Goal: Task Accomplishment & Management: Manage account settings

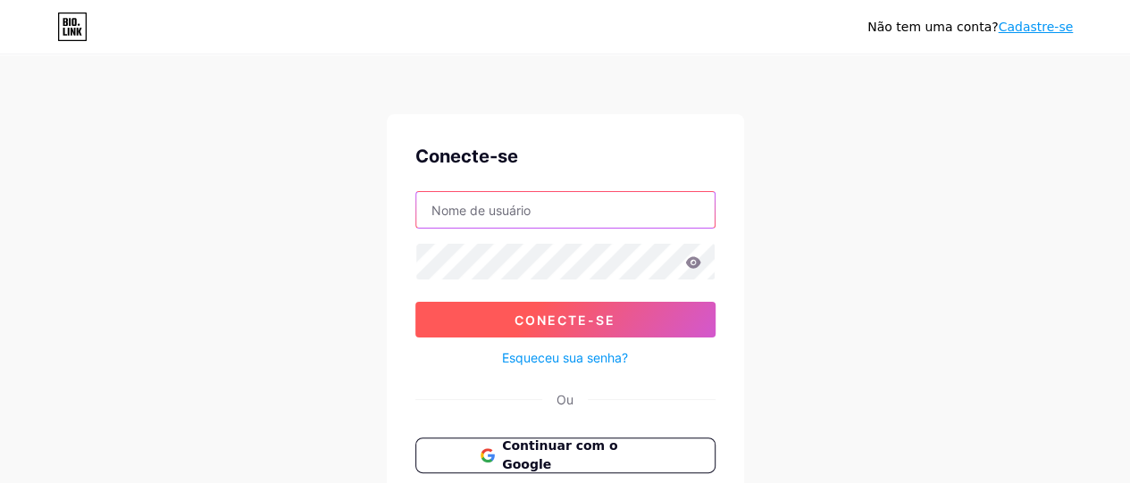
type input "[EMAIL_ADDRESS][DOMAIN_NAME]"
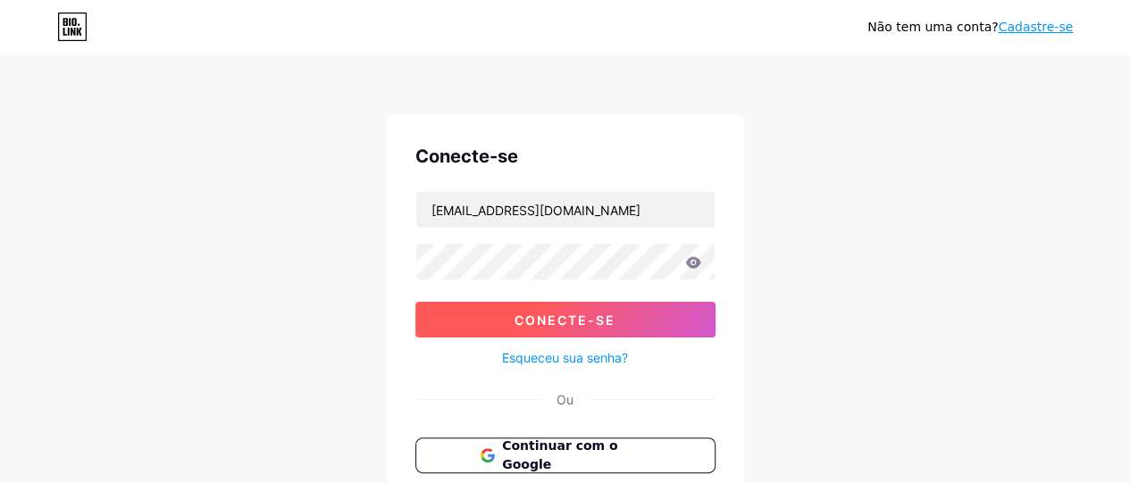
click at [522, 320] on font "Conecte-se" at bounding box center [565, 320] width 101 height 15
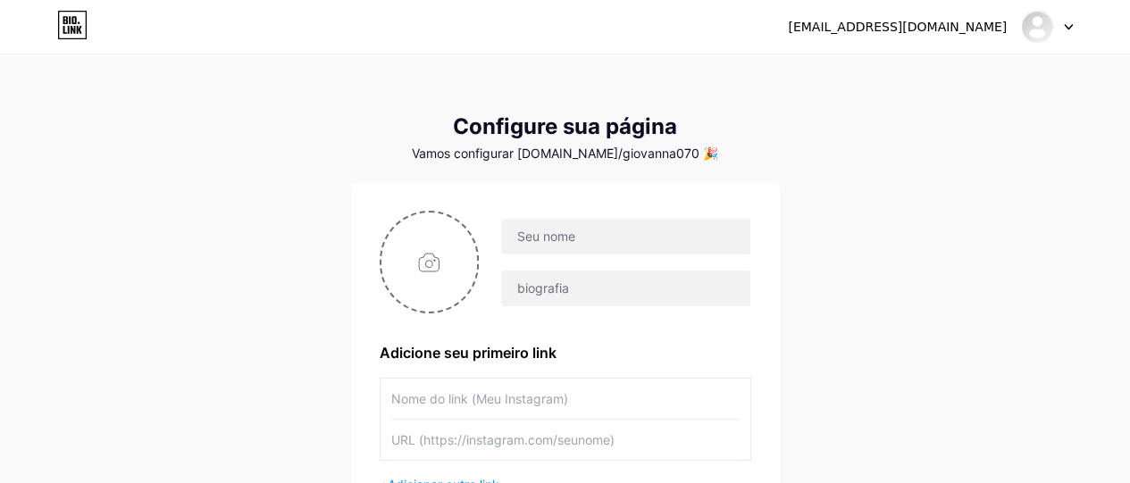
click at [852, 200] on div "[EMAIL_ADDRESS][DOMAIN_NAME] Painel Sair Configure sua página Vamos configurar …" at bounding box center [565, 318] width 1130 height 637
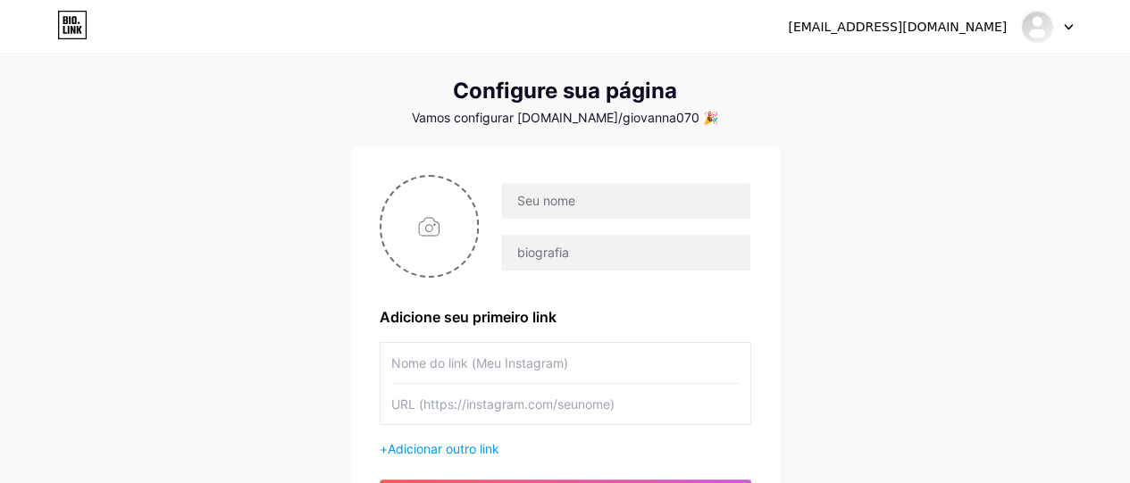
click at [838, 171] on div "[EMAIL_ADDRESS][DOMAIN_NAME] Painel Sair Configure sua página Vamos configurar …" at bounding box center [565, 282] width 1130 height 637
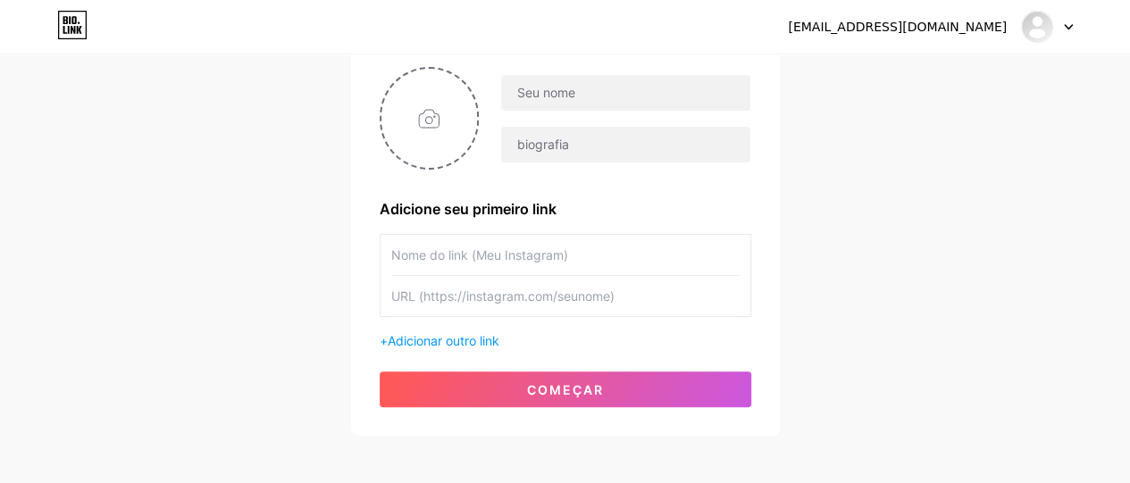
scroll to position [143, 0]
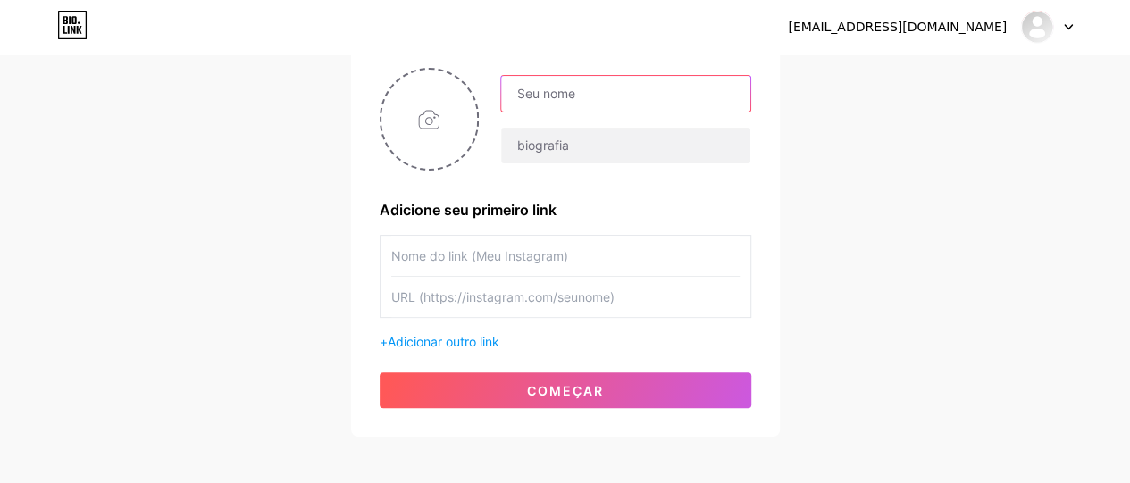
click at [584, 99] on input "text" at bounding box center [625, 94] width 248 height 36
type input "[EMAIL_ADDRESS][DOMAIN_NAME]"
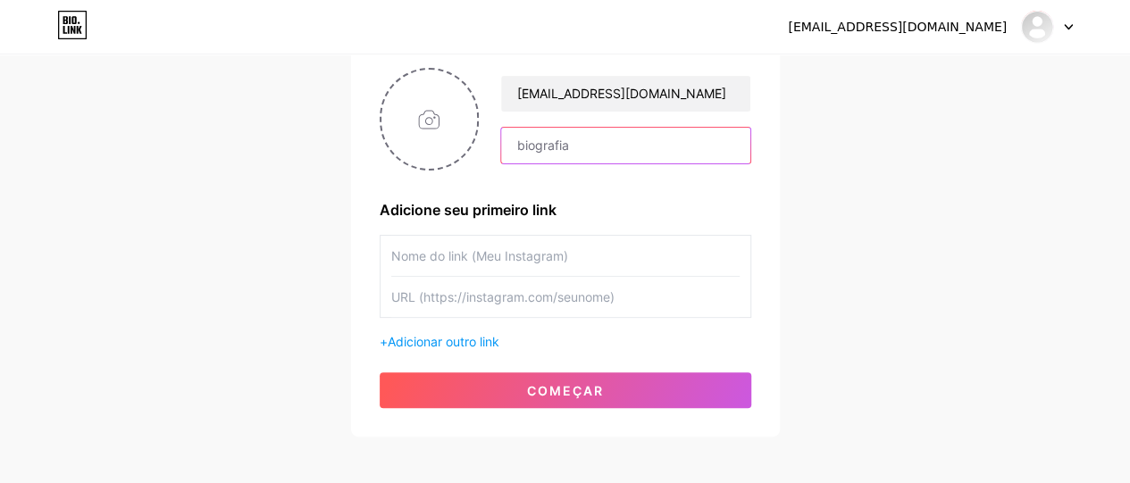
click at [597, 160] on input "text" at bounding box center [625, 146] width 248 height 36
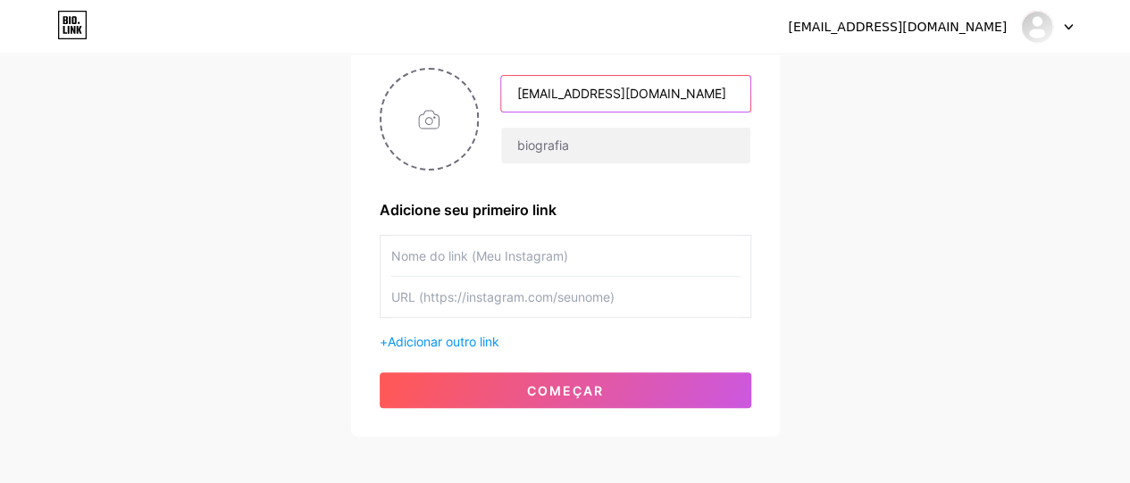
click at [636, 98] on input "[EMAIL_ADDRESS][DOMAIN_NAME]" at bounding box center [625, 94] width 248 height 36
click at [895, 28] on font "[EMAIL_ADDRESS][DOMAIN_NAME]" at bounding box center [897, 27] width 219 height 14
click at [1059, 33] on div at bounding box center [1047, 27] width 52 height 32
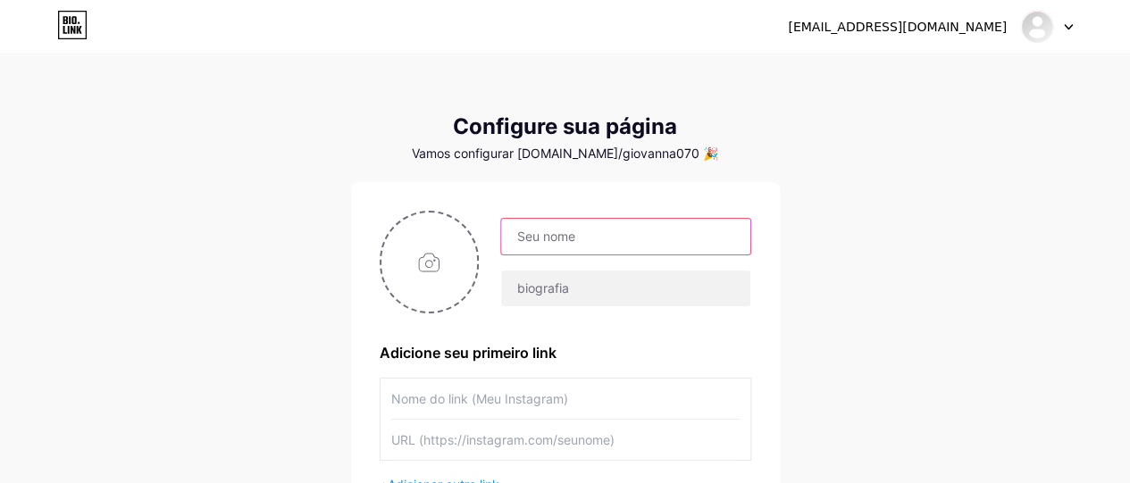
click at [591, 229] on input "text" at bounding box center [625, 237] width 248 height 36
click at [533, 231] on input "text" at bounding box center [625, 237] width 248 height 36
type input "Giovanna Silva"
click at [280, 294] on div "giovanna.leite545@gmail.com Painel Sair Configure sua página Vamos configurar b…" at bounding box center [565, 318] width 1130 height 637
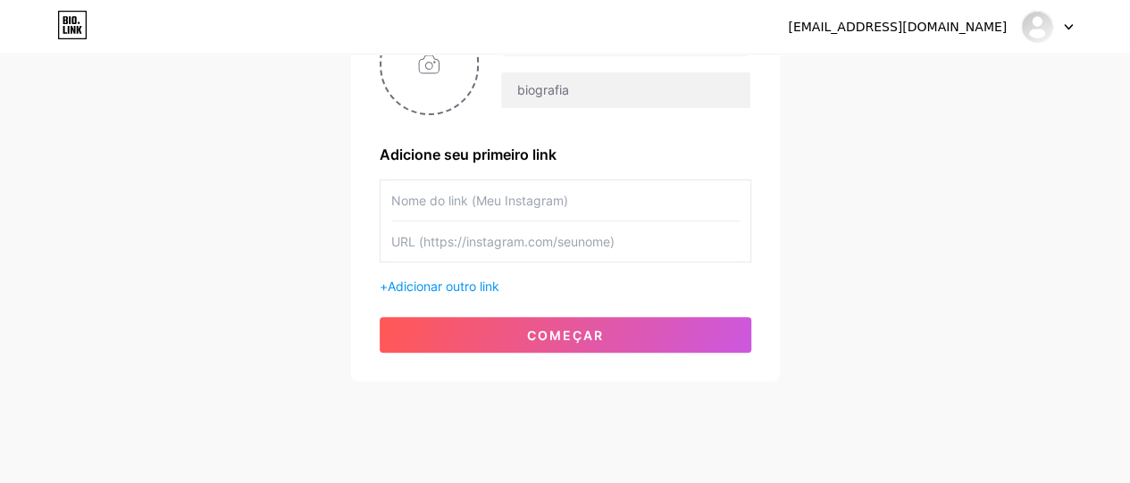
scroll to position [214, 0]
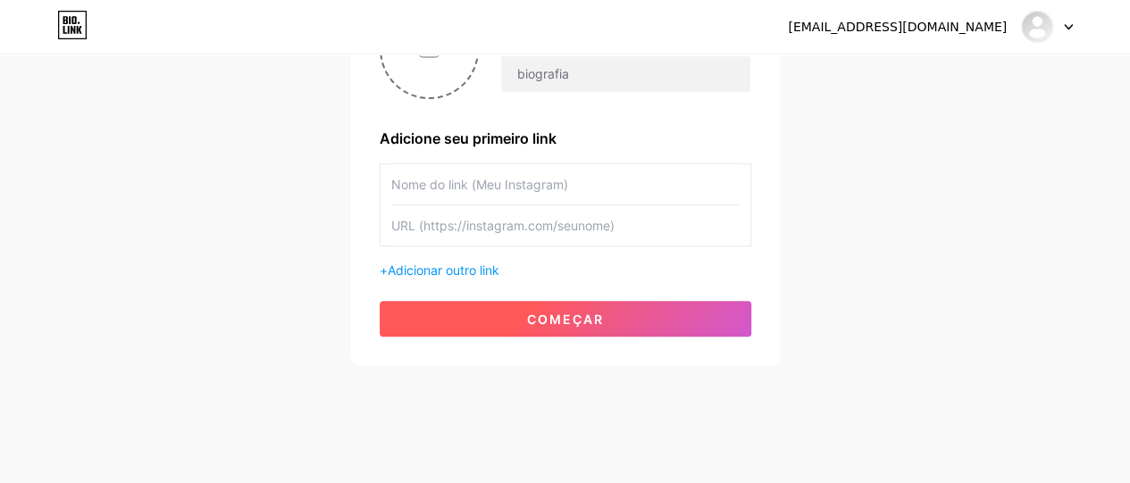
click at [497, 306] on button "começar" at bounding box center [566, 319] width 372 height 36
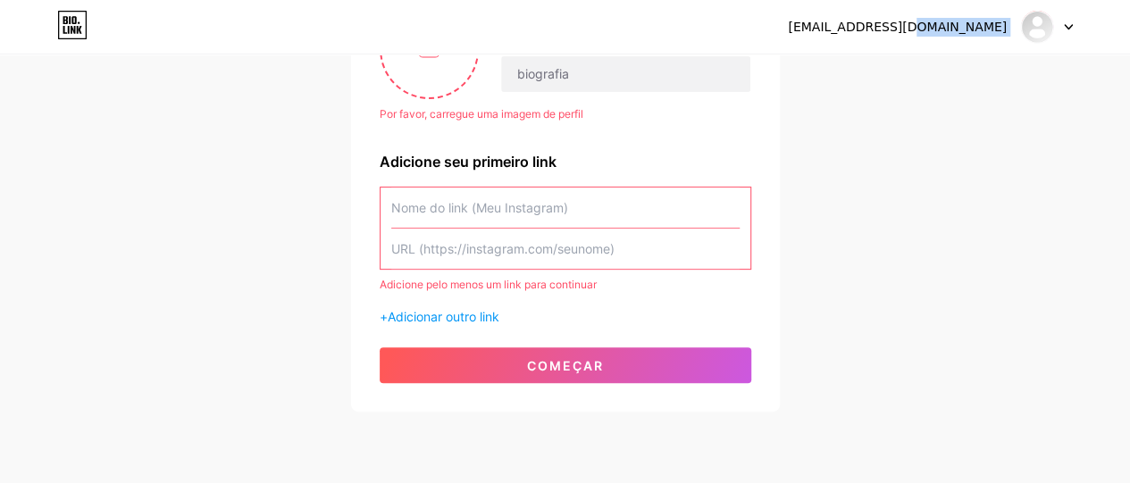
drag, startPoint x: 942, startPoint y: 26, endPoint x: 1068, endPoint y: 30, distance: 126.9
click at [1068, 30] on div "[EMAIL_ADDRESS][DOMAIN_NAME]" at bounding box center [930, 27] width 285 height 32
click at [1068, 30] on div at bounding box center [1047, 27] width 52 height 32
click at [924, 122] on li "Sair" at bounding box center [961, 121] width 222 height 48
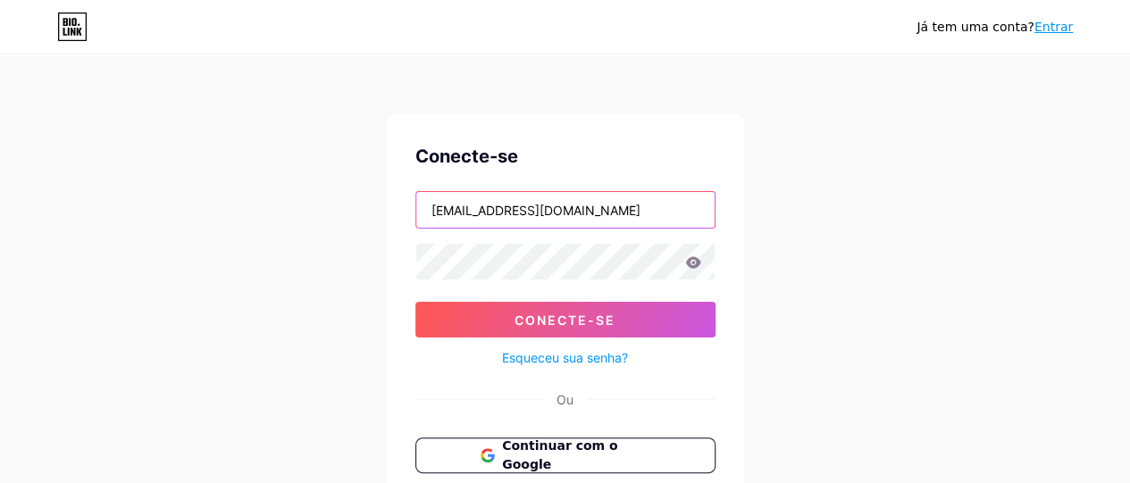
click at [515, 222] on input "[EMAIL_ADDRESS][DOMAIN_NAME]" at bounding box center [565, 210] width 298 height 36
click at [534, 202] on input "[EMAIL_ADDRESS][DOMAIN_NAME]" at bounding box center [565, 210] width 298 height 36
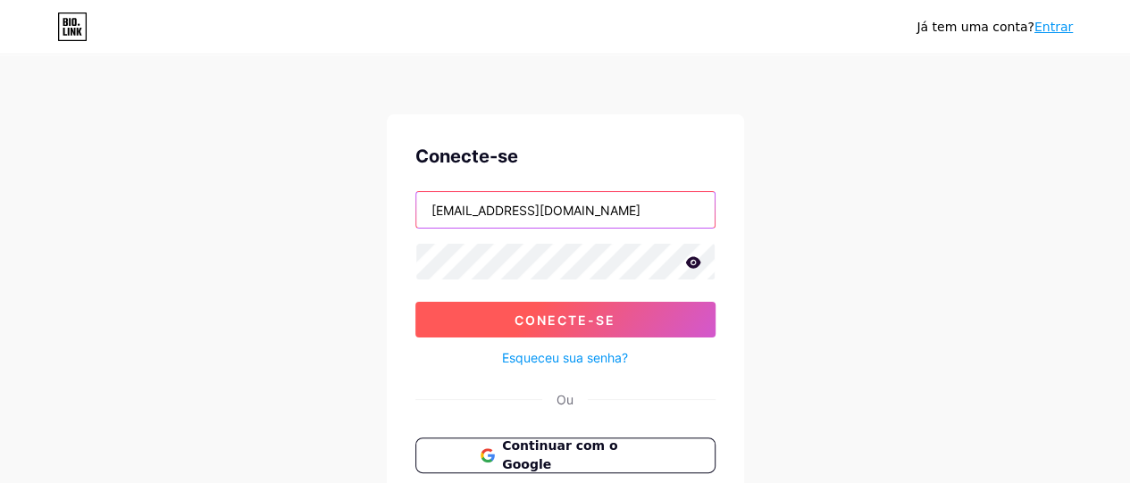
type input "Giovanna.leite0703@gmail.com"
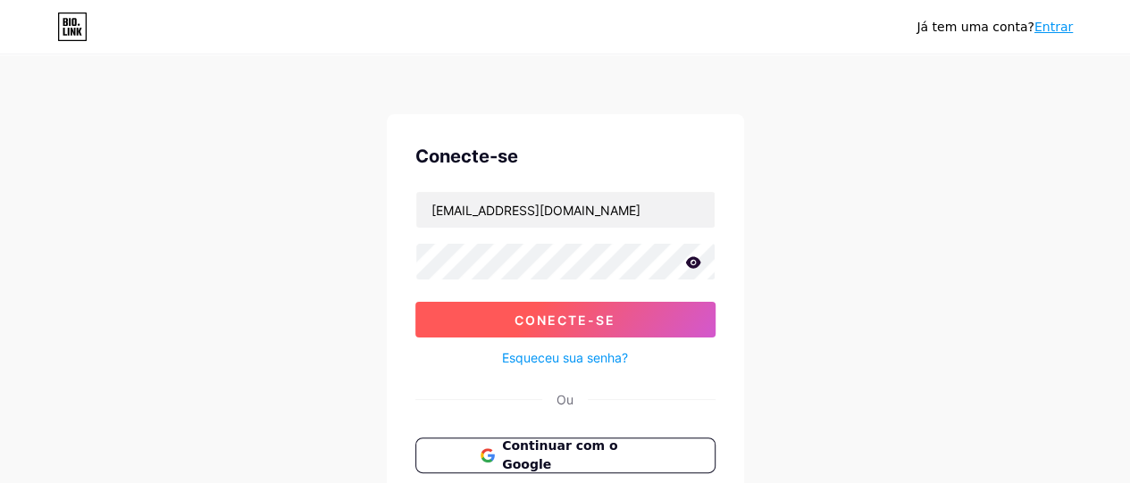
click at [534, 323] on font "Conecte-se" at bounding box center [565, 320] width 101 height 15
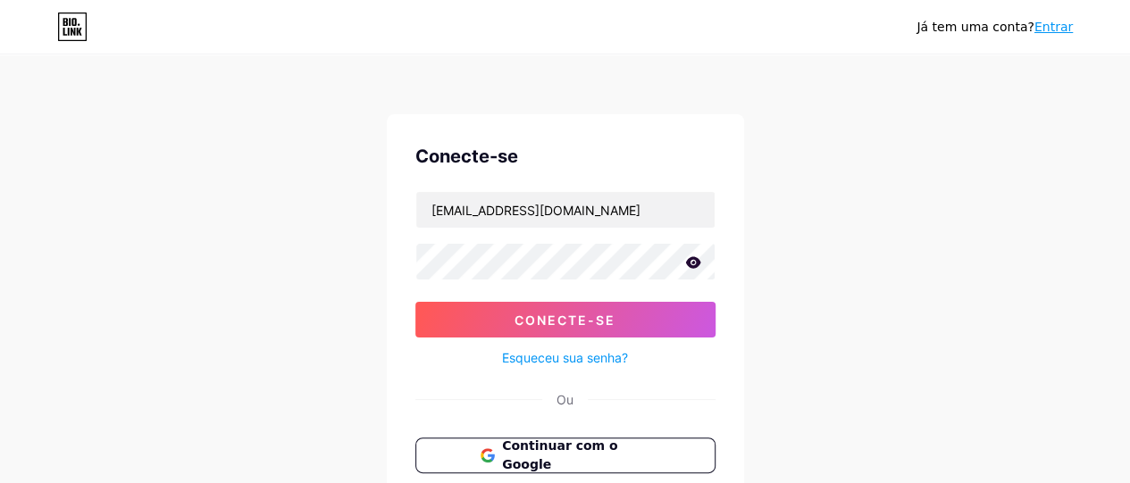
click at [691, 265] on icon at bounding box center [692, 262] width 15 height 12
click at [415, 302] on button "Conecte-se" at bounding box center [565, 320] width 300 height 36
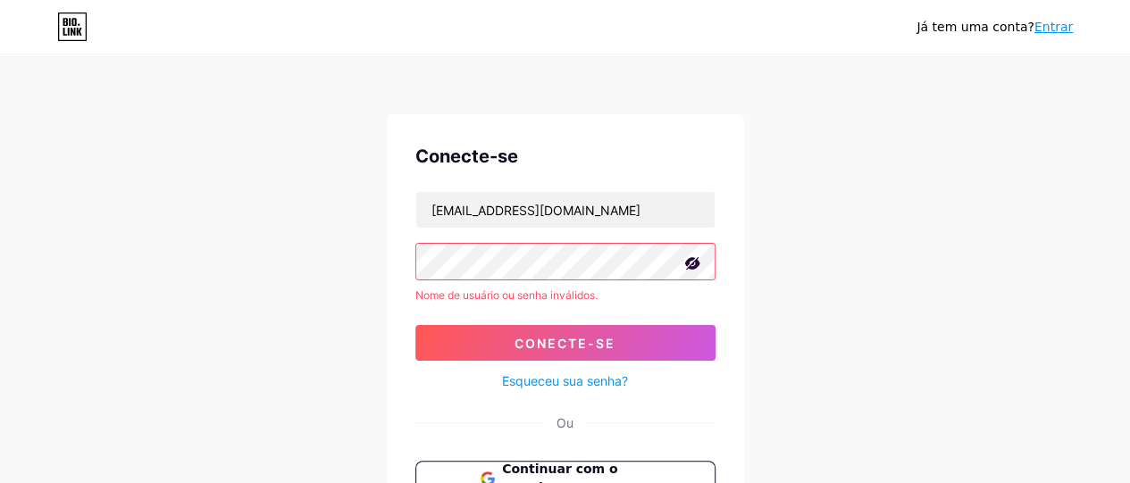
click at [776, 167] on div "Já tem uma conta? Entrar Conecte-se Giovanna.leite0703@gmail.com Nome de usuári…" at bounding box center [565, 341] width 1130 height 682
click at [604, 386] on font "Esqueceu sua senha?" at bounding box center [565, 380] width 126 height 15
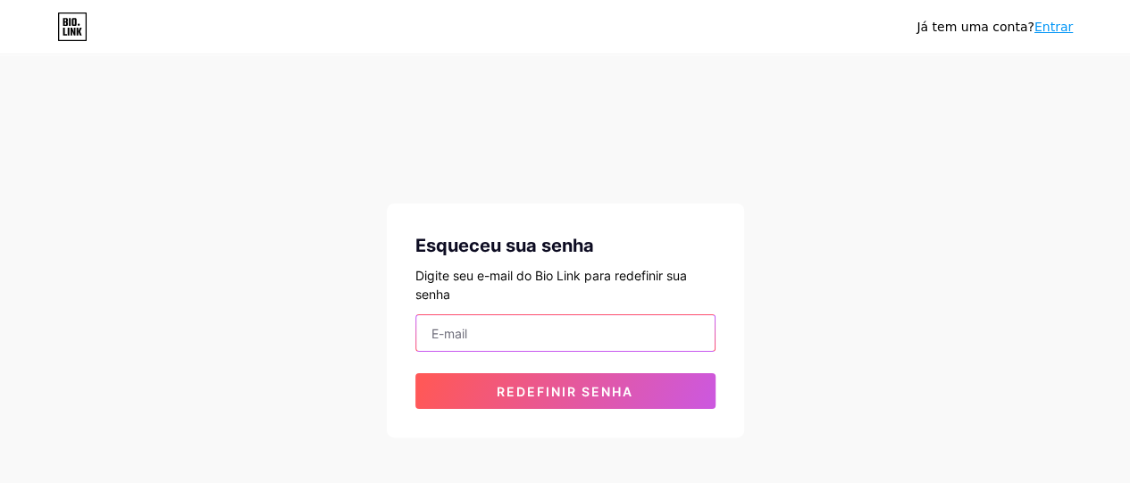
click at [557, 331] on input "email" at bounding box center [565, 333] width 298 height 36
type input "[EMAIL_ADDRESS][DOMAIN_NAME]"
click at [415, 373] on button "Redefinir senha" at bounding box center [565, 391] width 300 height 36
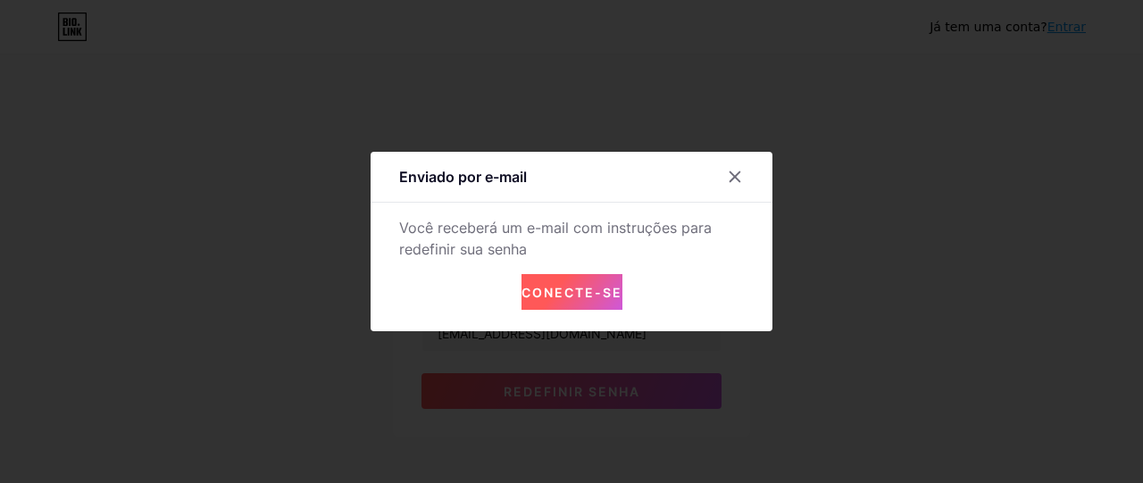
click at [546, 294] on font "Conecte-se" at bounding box center [572, 292] width 101 height 15
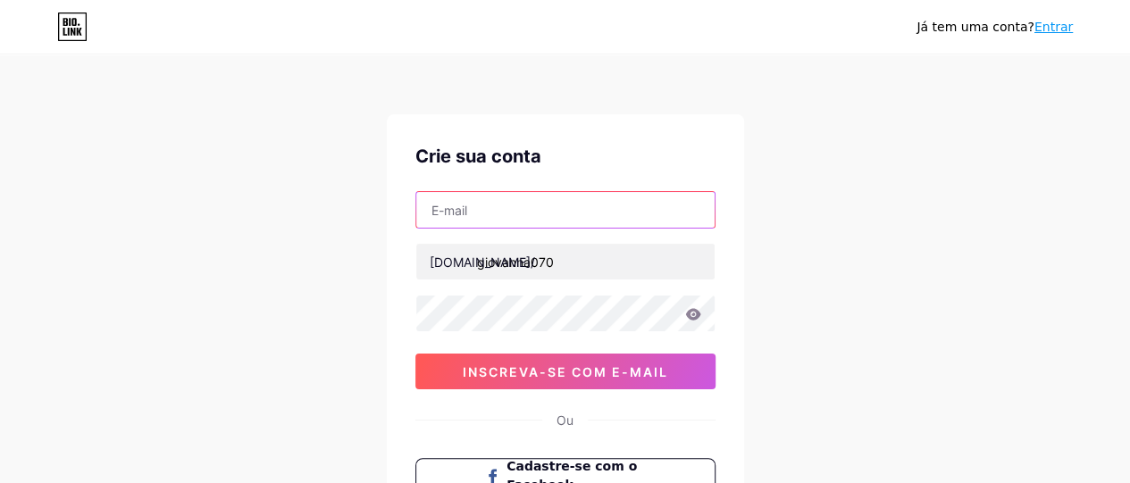
click at [480, 206] on input "text" at bounding box center [565, 210] width 298 height 36
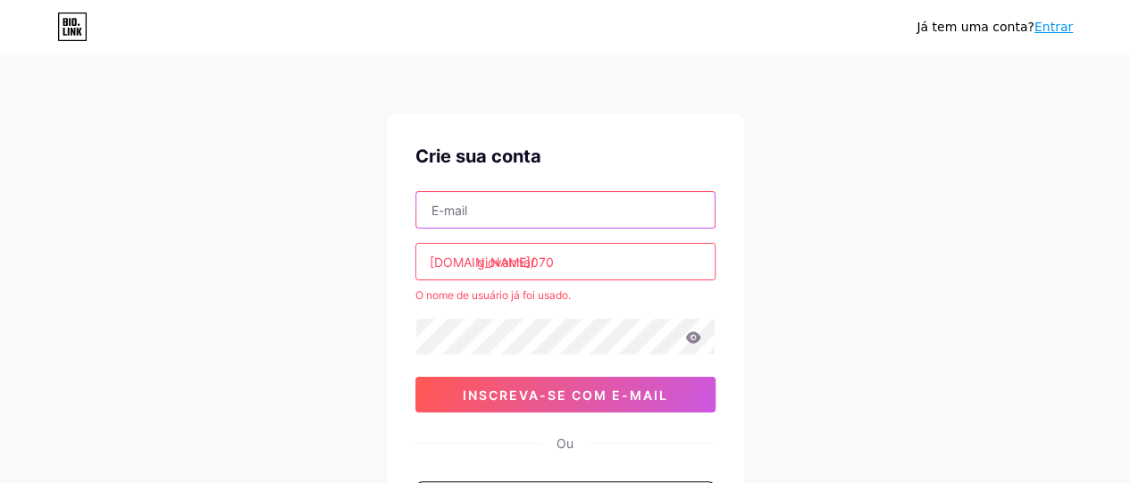
type input "[EMAIL_ADDRESS][DOMAIN_NAME]"
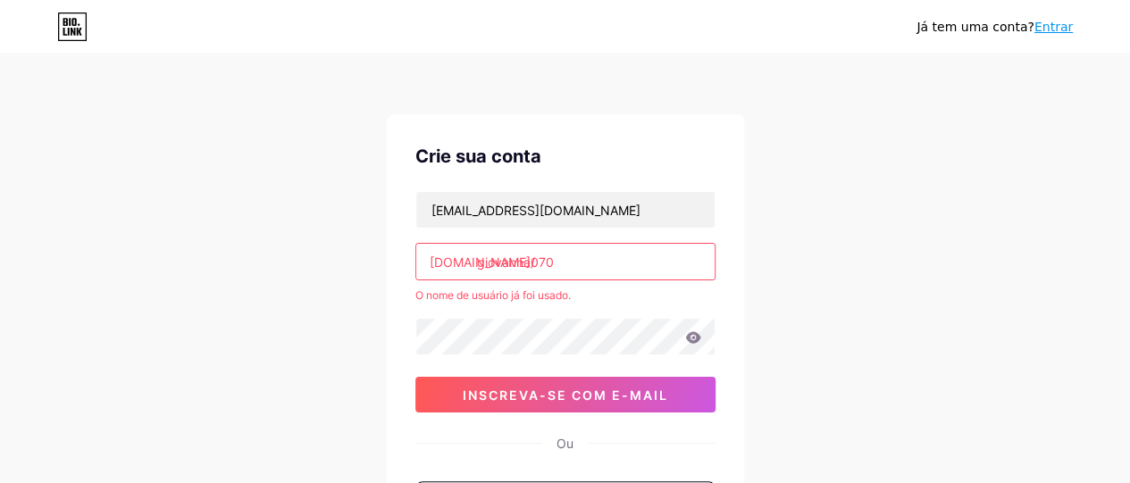
click at [300, 358] on div "Já tem uma conta? Entrar Crie sua conta Giovanna.leite545@gmail.com bio.link/ g…" at bounding box center [565, 353] width 1130 height 707
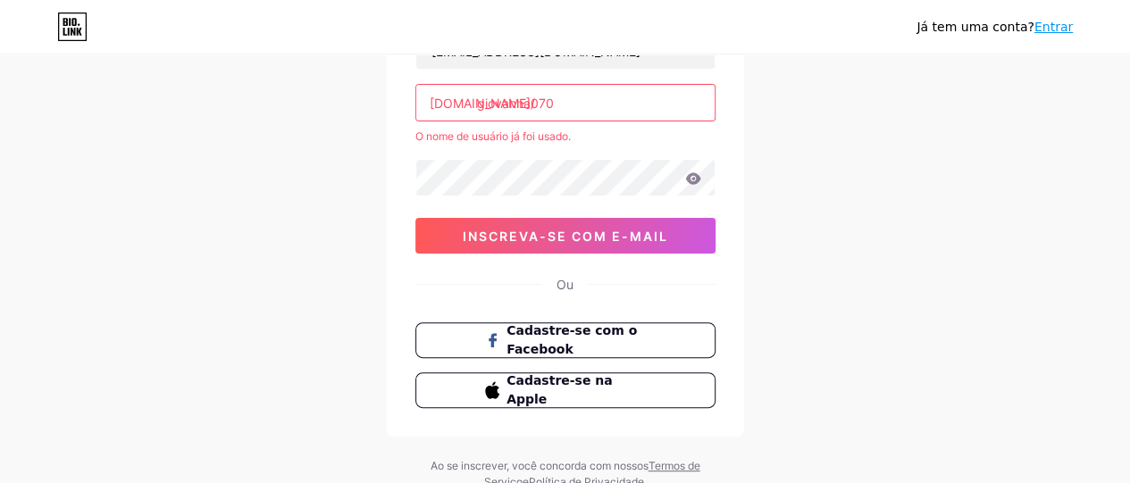
scroll to position [222, 0]
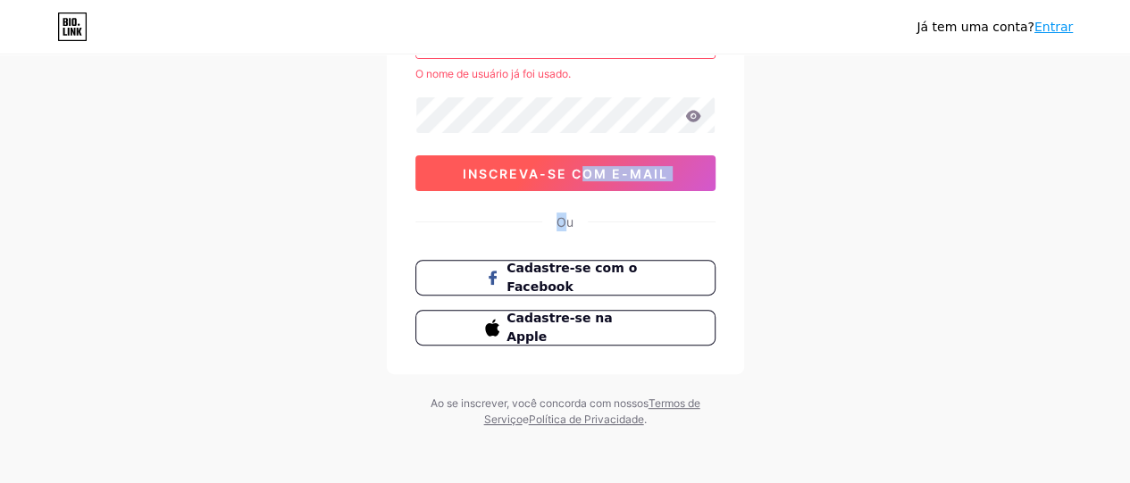
drag, startPoint x: 565, startPoint y: 219, endPoint x: 582, endPoint y: 163, distance: 57.9
click at [582, 163] on div "Crie sua conta Giovanna.leite545@gmail.com bio.link/ giovanna070 O nome de usuá…" at bounding box center [565, 133] width 357 height 481
click at [582, 166] on font "inscreva-se com e-mail" at bounding box center [565, 173] width 205 height 15
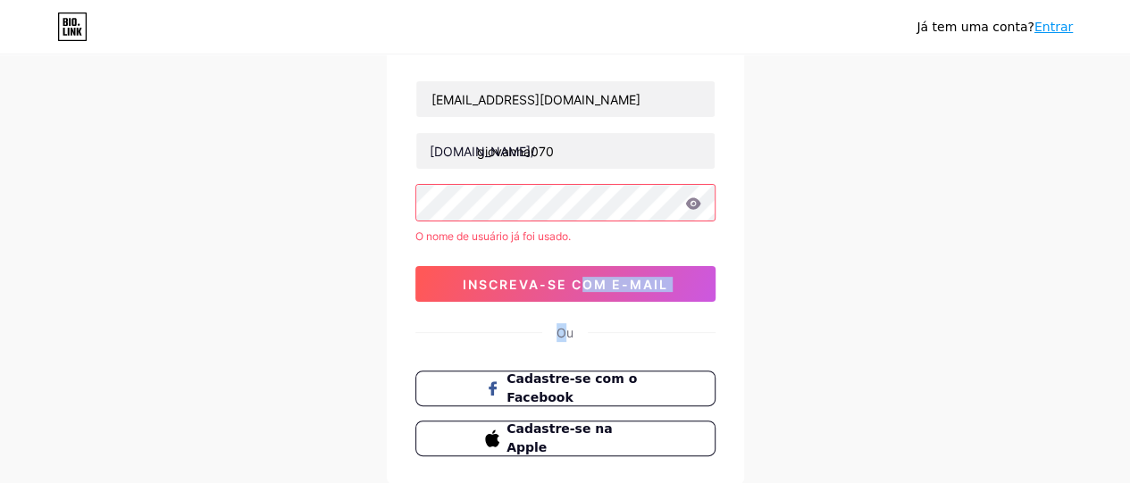
scroll to position [79, 0]
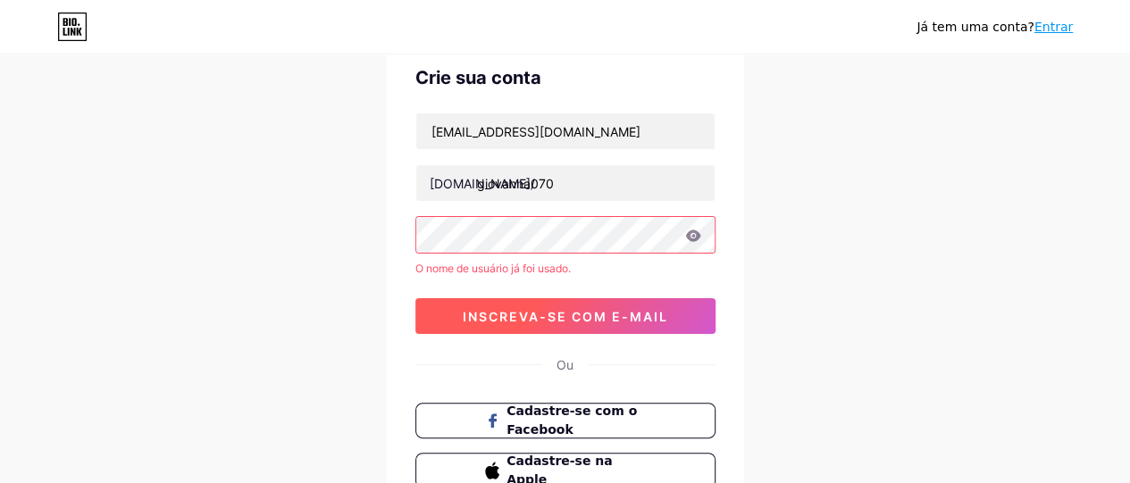
click at [538, 305] on button "inscreva-se com e-mail" at bounding box center [565, 316] width 300 height 36
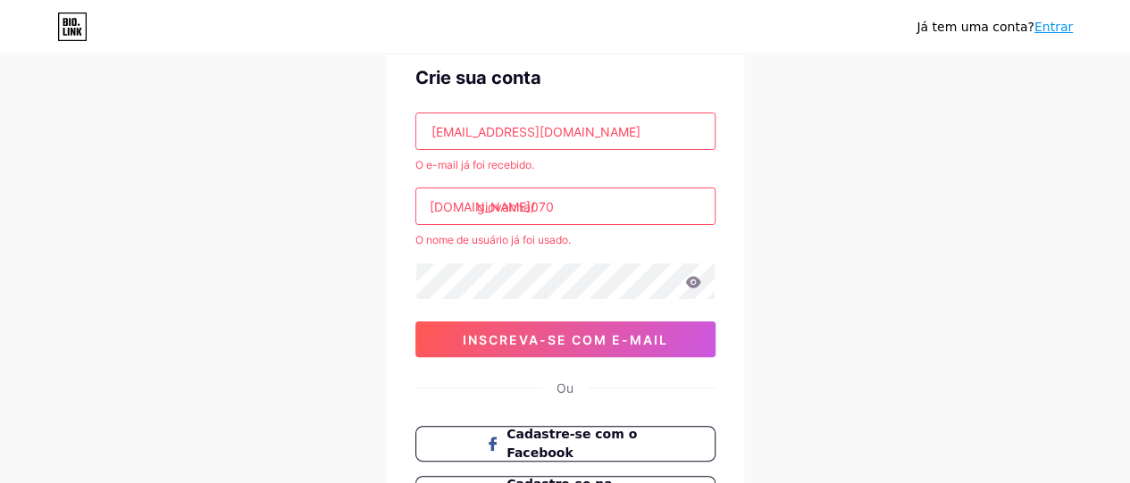
click at [1059, 24] on font "Entrar" at bounding box center [1053, 27] width 38 height 14
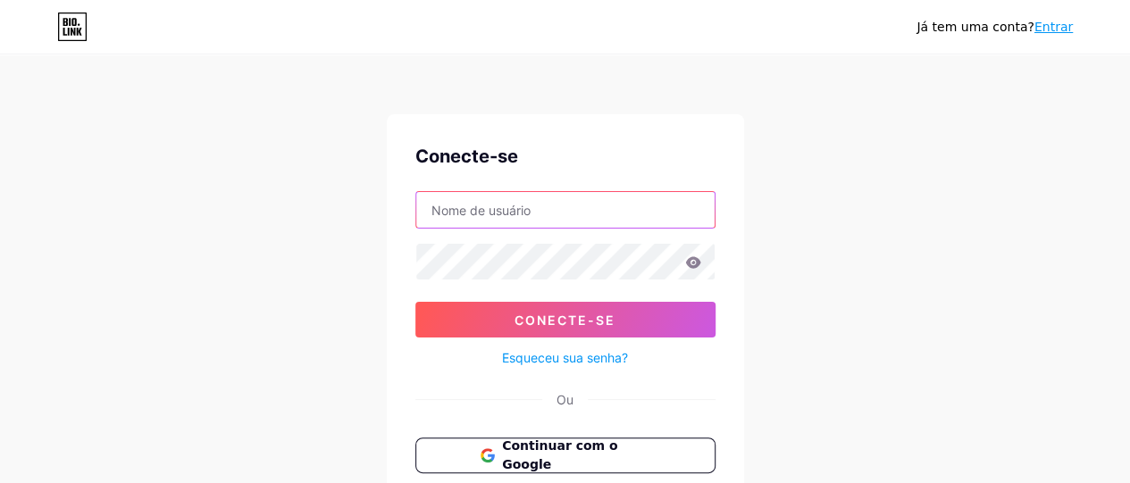
type input "[EMAIL_ADDRESS][DOMAIN_NAME]"
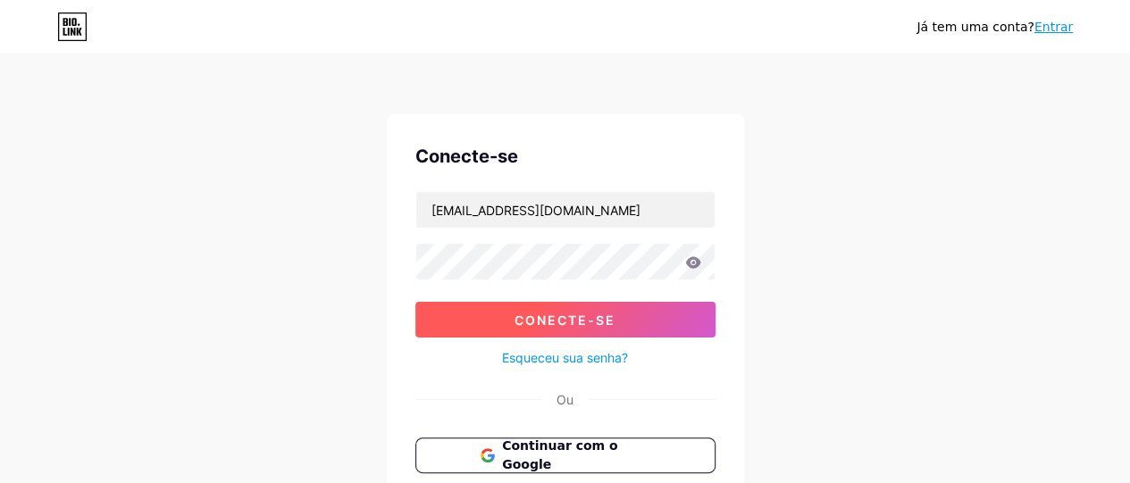
click at [628, 312] on button "Conecte-se" at bounding box center [565, 320] width 300 height 36
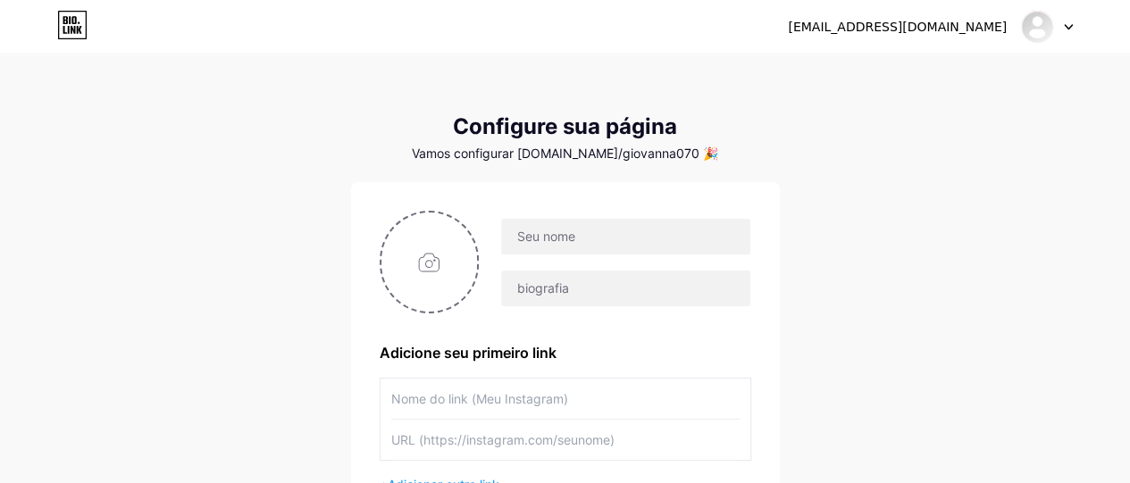
click at [906, 304] on div "[EMAIL_ADDRESS][DOMAIN_NAME] Painel Sair Configure sua página Vamos configurar …" at bounding box center [565, 318] width 1130 height 637
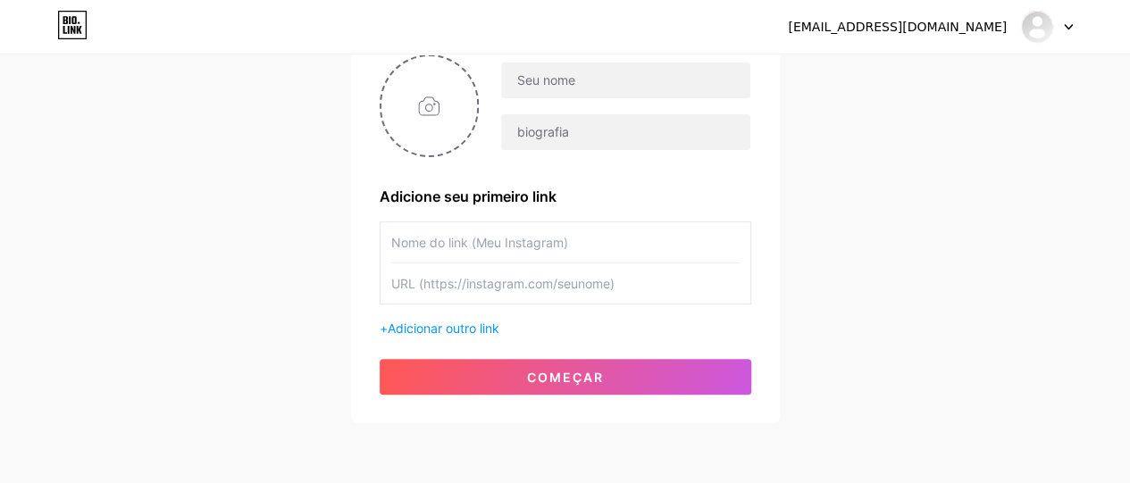
scroll to position [152, 0]
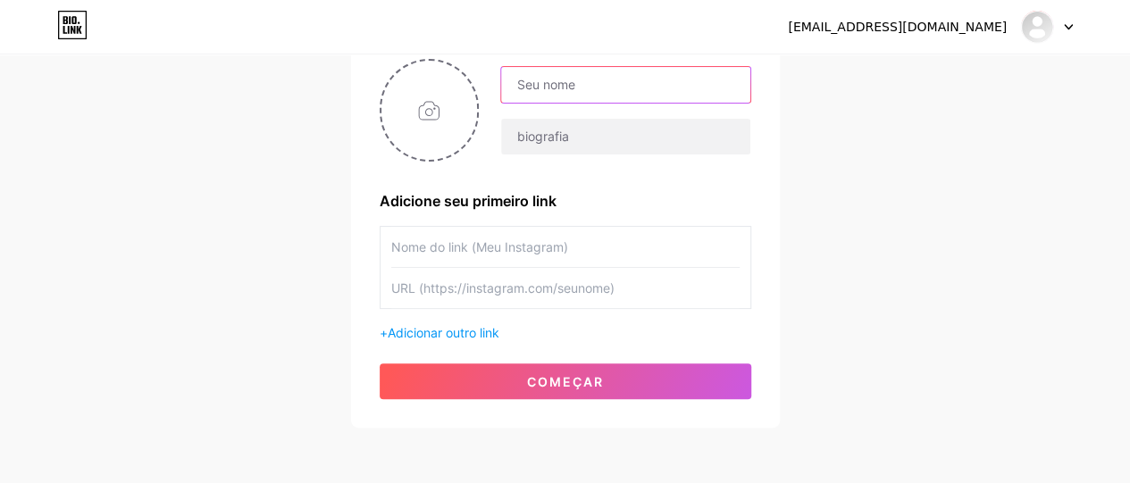
click at [677, 83] on input "text" at bounding box center [625, 85] width 248 height 36
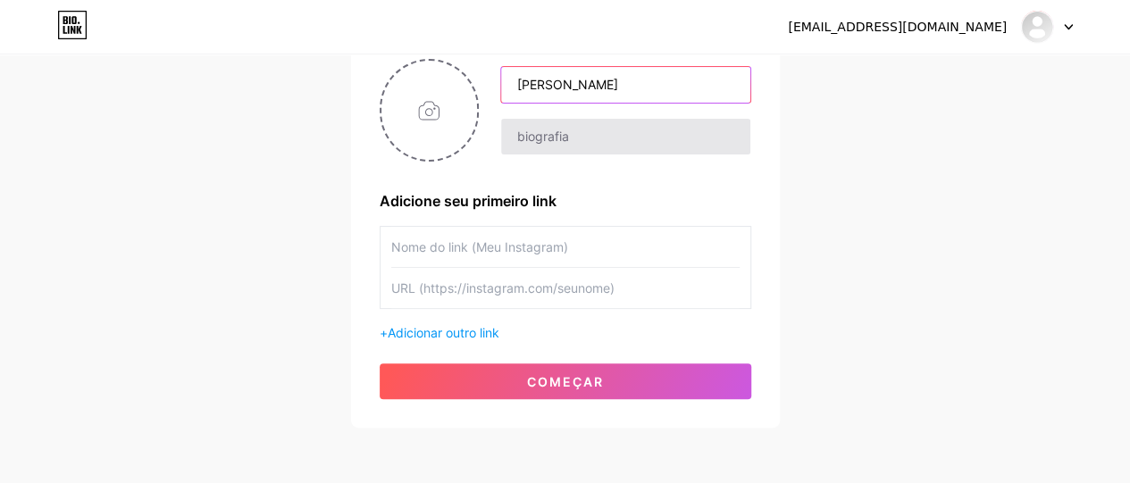
type input "Giovanna Silva"
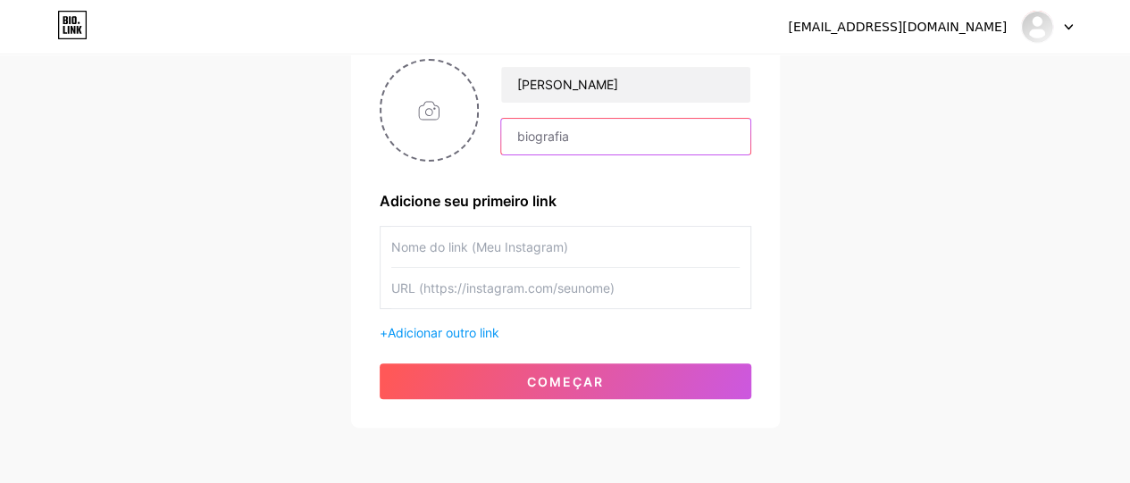
click at [629, 138] on input "text" at bounding box center [625, 137] width 248 height 36
type input "R"
type input "p"
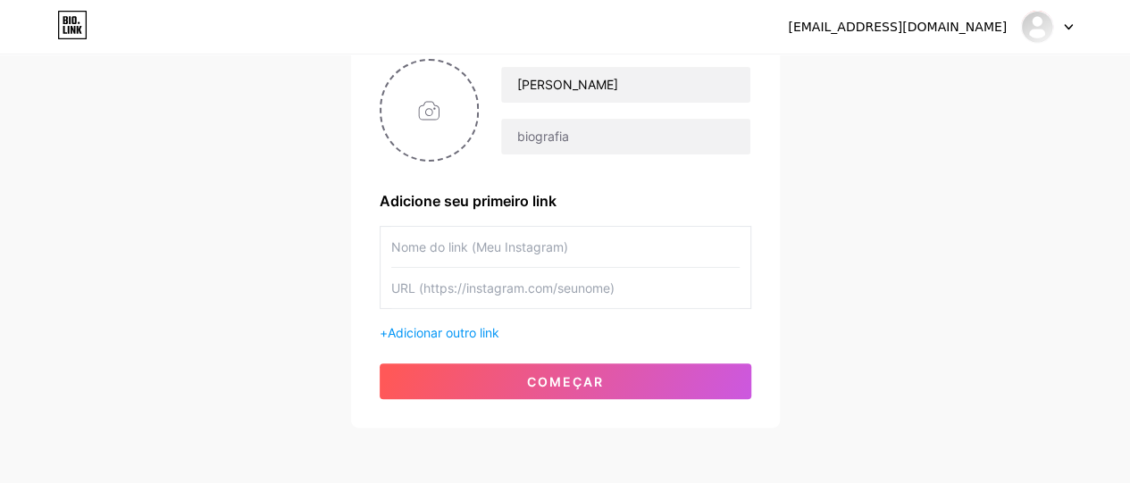
click at [538, 242] on input "text" at bounding box center [565, 247] width 348 height 40
click at [450, 247] on input "text" at bounding box center [565, 247] width 348 height 40
paste input "https://www.instagram.com/giovanna.070?igsh=MWdodzEzYTR3ZzVwcg%3D%3D&utm_source…"
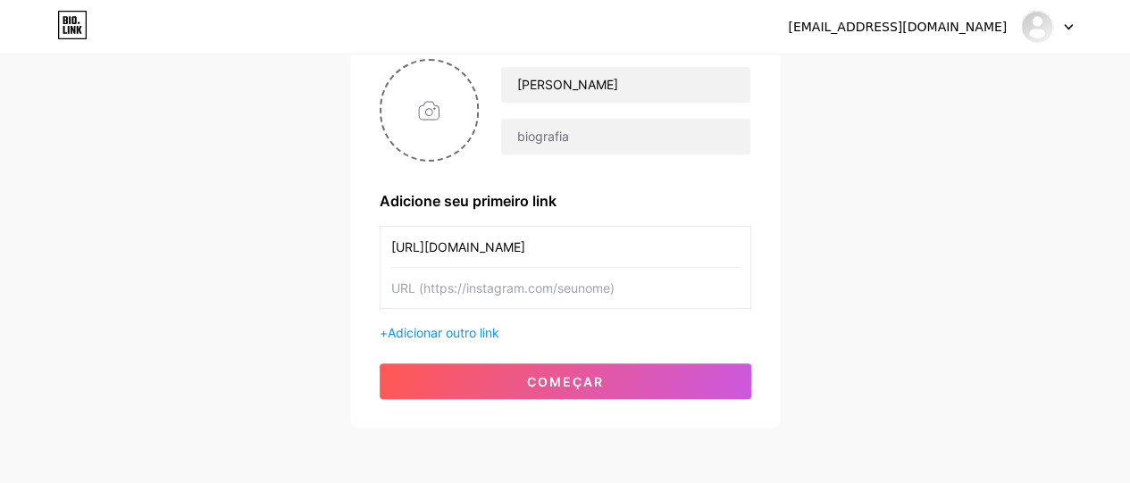
type input "https://www.instagram.com/giovanna.070?igsh=MWdodzEzYTR3ZzVwcg%3D%3D&utm_source…"
click at [465, 278] on input "text" at bounding box center [565, 288] width 348 height 40
paste input "https://www.instagram.com/giovanna.070?igsh=MWdodzEzYTR3ZzVwcg%3D%3D&utm_source…"
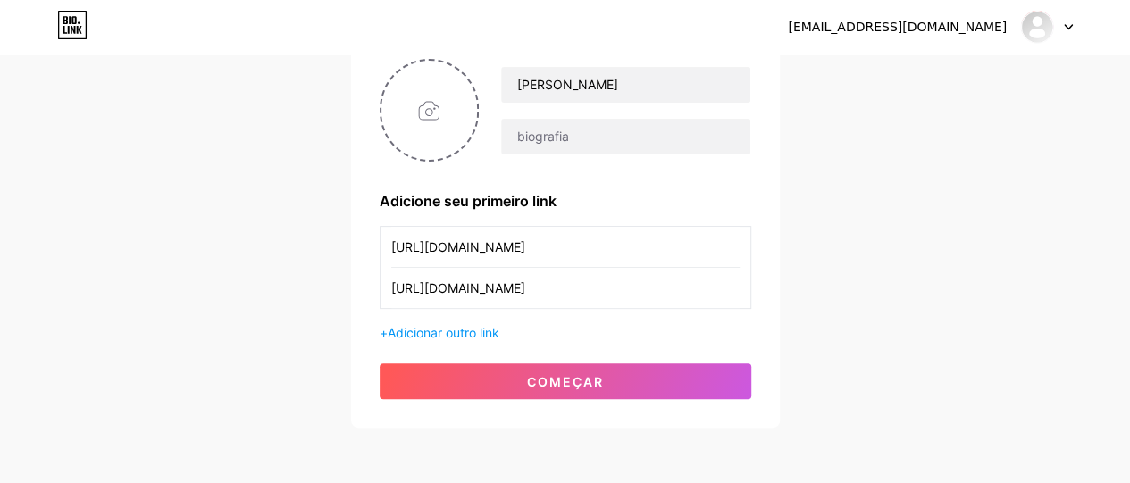
scroll to position [0, 234]
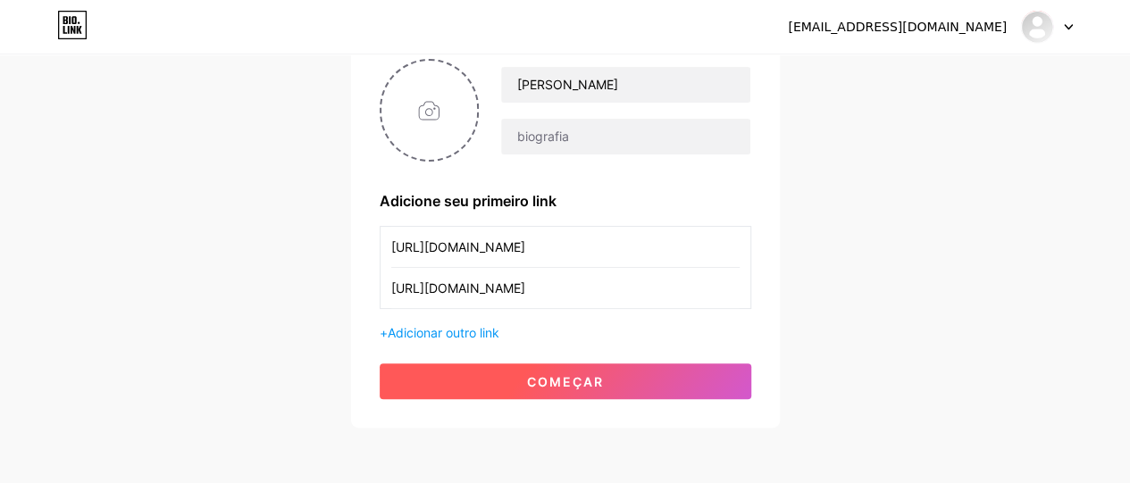
type input "https://www.instagram.com/giovanna.070?igsh=MWdodzEzYTR3ZzVwcg%3D%3D&utm_source…"
click at [473, 368] on button "começar" at bounding box center [566, 382] width 372 height 36
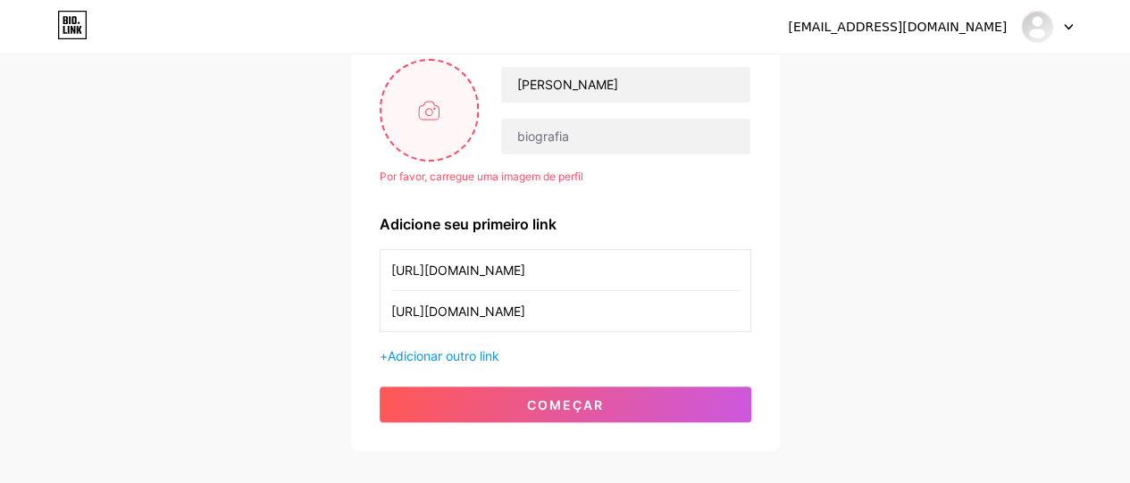
click at [464, 95] on input "file" at bounding box center [429, 110] width 96 height 99
click at [413, 93] on input "file" at bounding box center [429, 110] width 96 height 99
type input "C:\fakepath\WhatsApp Image 2025-09-09 at 12.46.43.jpeg"
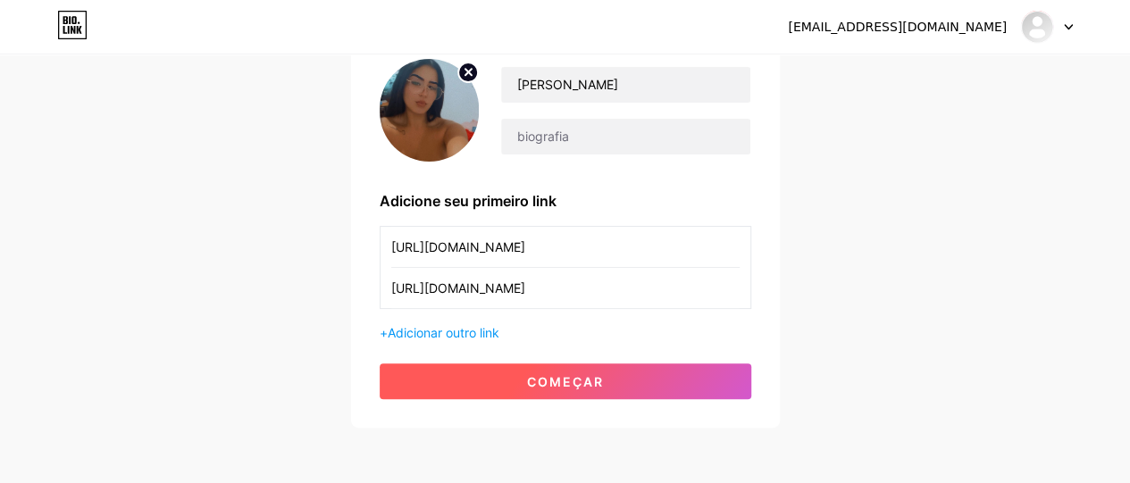
click at [500, 373] on button "começar" at bounding box center [566, 382] width 372 height 36
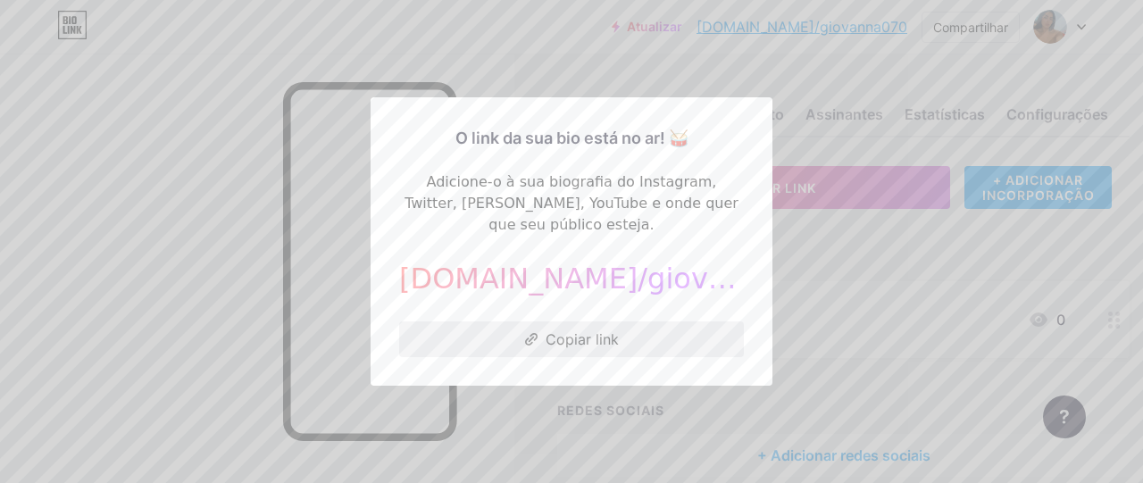
click at [598, 337] on button "Copiar link" at bounding box center [571, 340] width 345 height 36
click at [594, 331] on font "Copiar link" at bounding box center [582, 340] width 73 height 18
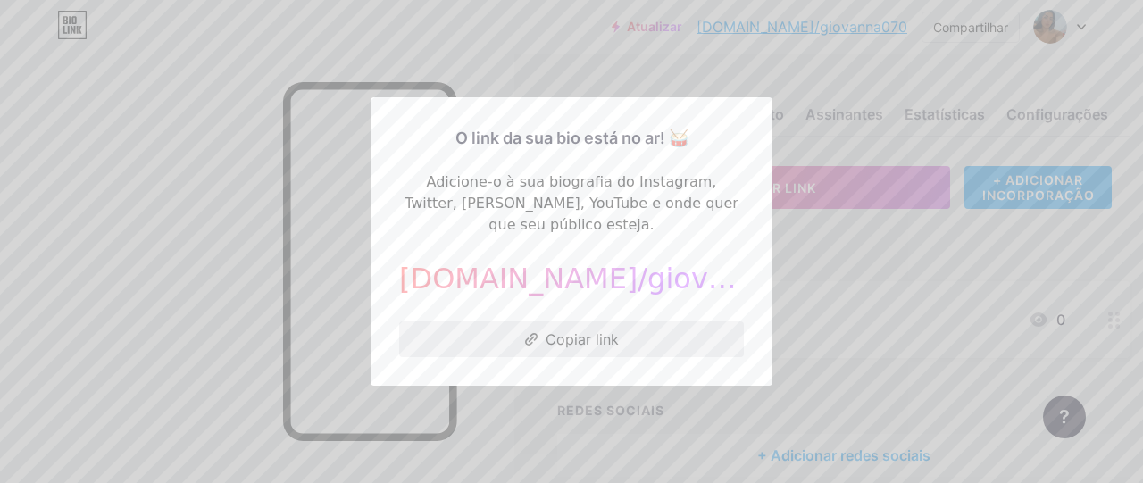
click at [594, 331] on font "Copiar link" at bounding box center [582, 340] width 73 height 18
click at [557, 331] on font "Copiar link" at bounding box center [582, 340] width 73 height 18
click at [740, 426] on div at bounding box center [571, 241] width 1143 height 483
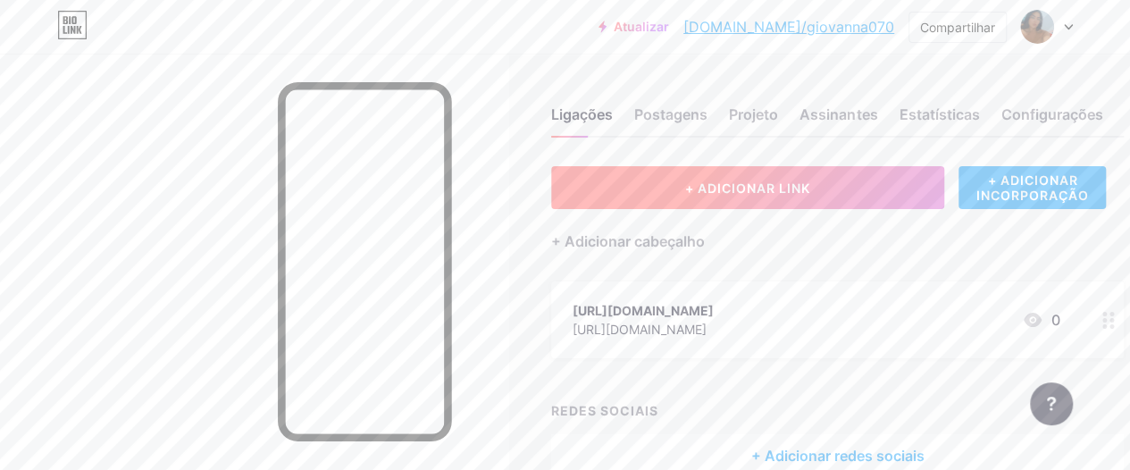
click at [791, 183] on font "+ ADICIONAR LINK" at bounding box center [747, 187] width 125 height 15
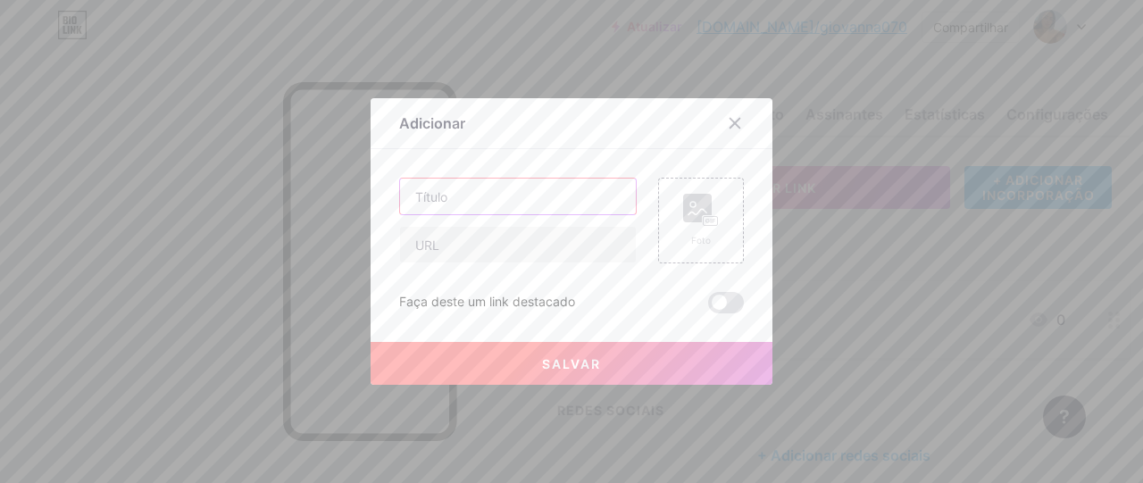
click at [516, 186] on input "text" at bounding box center [518, 197] width 236 height 36
click at [484, 203] on input "text" at bounding box center [518, 197] width 236 height 36
click at [691, 230] on div "Foto" at bounding box center [701, 221] width 36 height 54
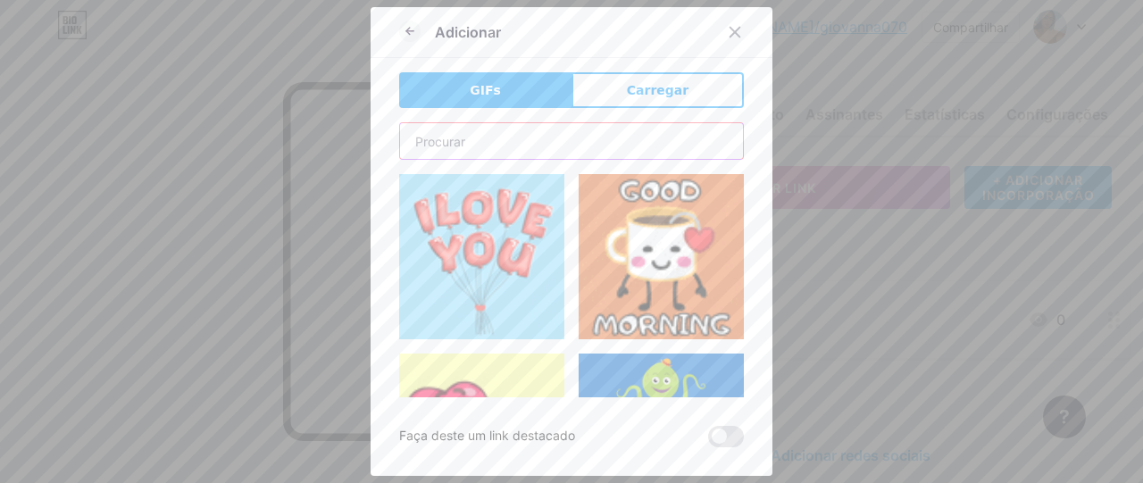
click at [534, 140] on input "text" at bounding box center [571, 141] width 343 height 36
click at [645, 91] on font "Carregar" at bounding box center [658, 90] width 62 height 14
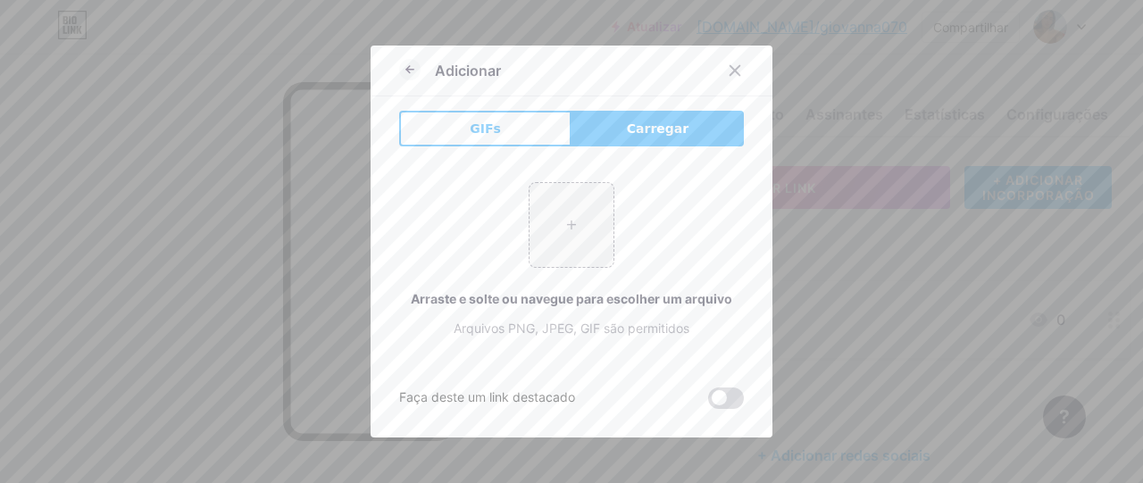
click at [741, 396] on span at bounding box center [726, 398] width 36 height 21
click at [708, 403] on input "checkbox" at bounding box center [708, 403] width 0 height 0
click at [586, 191] on input "file" at bounding box center [572, 225] width 84 height 84
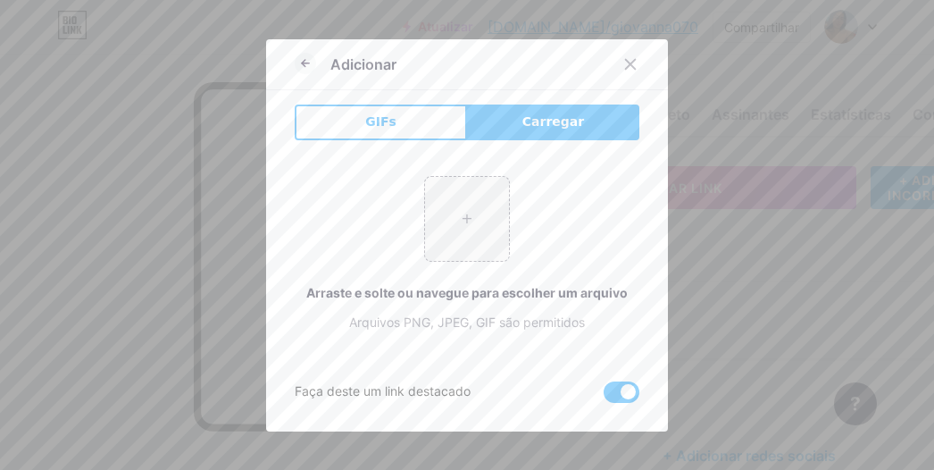
drag, startPoint x: 486, startPoint y: 219, endPoint x: 871, endPoint y: -67, distance: 479.5
click at [871, 0] on html "Atualizar bio.link/giovan... bio.link/giovanna070 Compartilhar Trocar de conta …" at bounding box center [467, 283] width 934 height 566
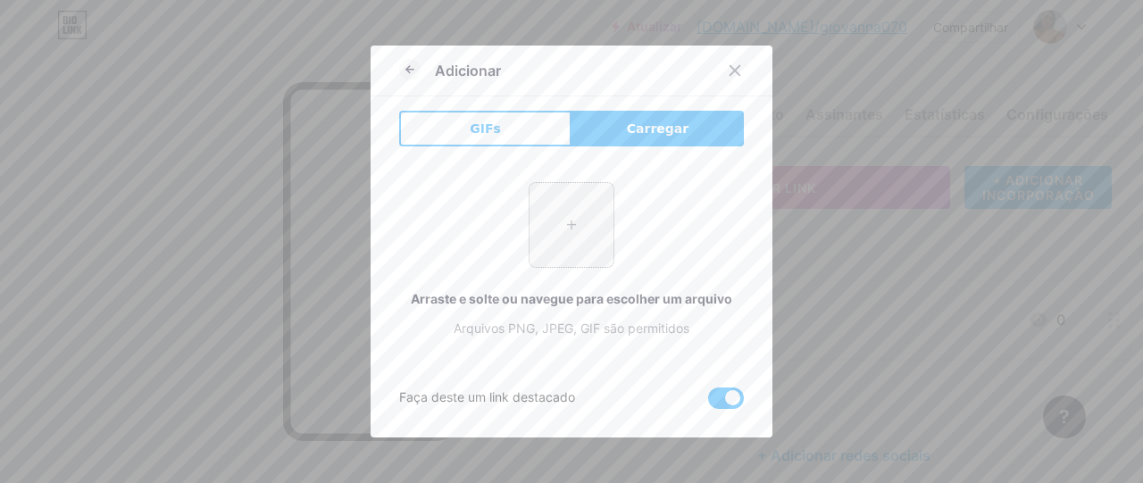
click at [608, 227] on input "file" at bounding box center [572, 225] width 84 height 84
type input "C:\fakepath\LISO ETICO.webp"
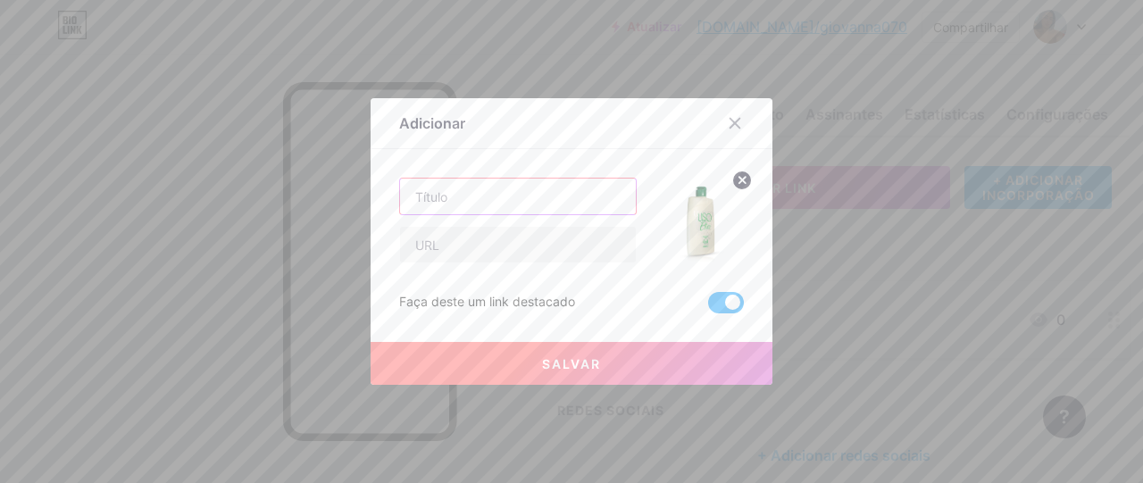
click at [483, 197] on input "text" at bounding box center [518, 197] width 236 height 36
type input "Liso Etico"
click at [481, 256] on input "text" at bounding box center [518, 245] width 236 height 36
paste input "https://pay.goold.club/aff/NDPFYC/MEX8PPSB"
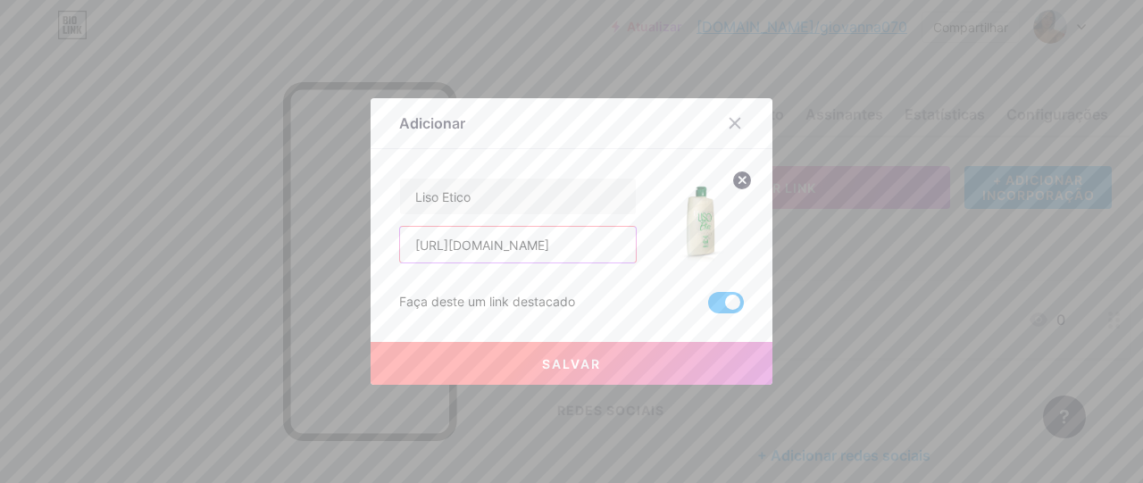
click at [459, 254] on input "https://pay.goold.club/aff/NDPFYC/MEX8PPSB" at bounding box center [518, 245] width 236 height 36
type input "https://pay.goold.club/aff/NDPFYC/MEX8PPSB"
click at [472, 364] on button "Salvar" at bounding box center [572, 363] width 402 height 43
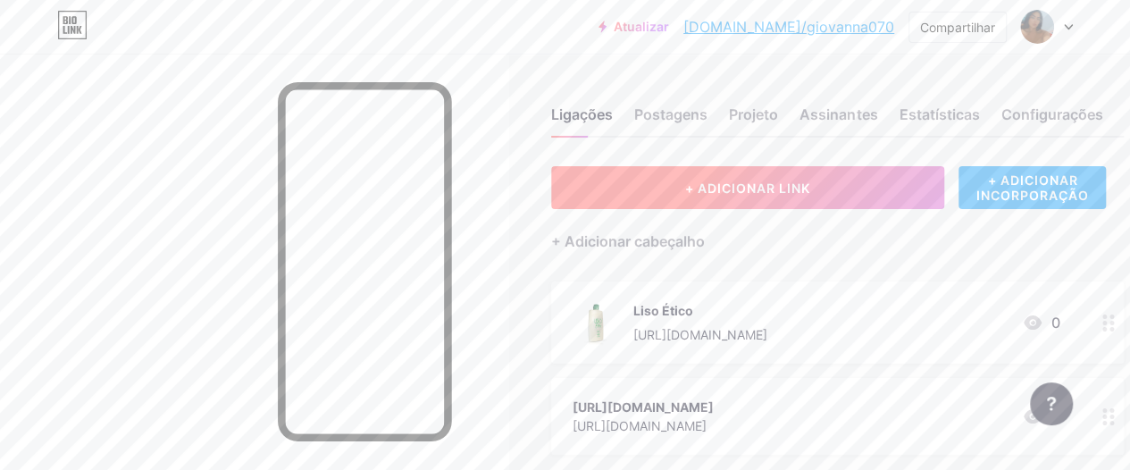
click at [809, 176] on button "+ ADICIONAR LINK" at bounding box center [747, 187] width 393 height 43
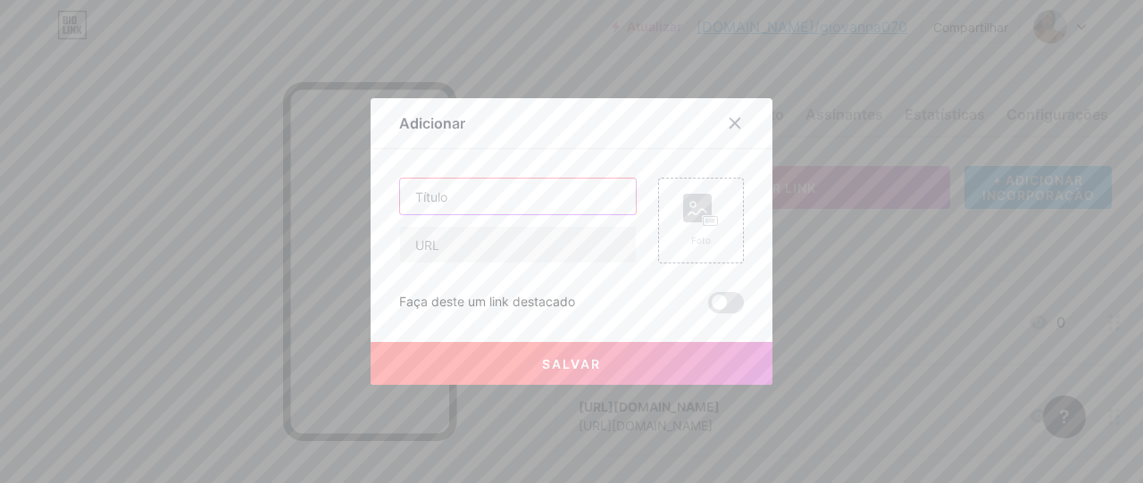
click at [446, 205] on input "text" at bounding box center [518, 197] width 236 height 36
click at [439, 247] on input "text" at bounding box center [518, 245] width 236 height 36
paste input "https://pay.goold.club/aff/UY9MTX/MEX8PPSB"
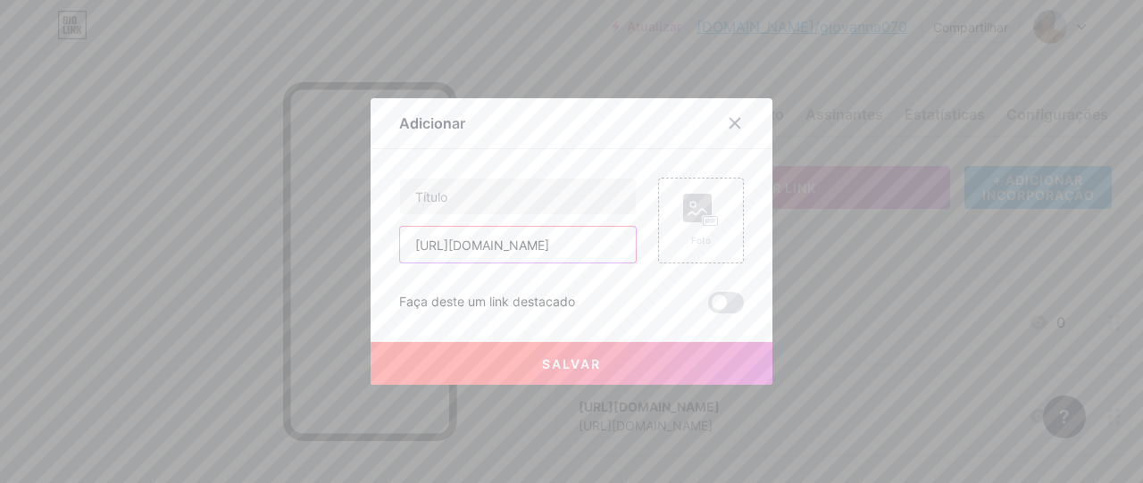
click at [455, 244] on input "https://pay.goold.club/aff/UY9MTX/MEX8PPSB" at bounding box center [518, 245] width 236 height 36
type input "https://pay.goold.club/aff/UY9MTX/MEX8PPSB"
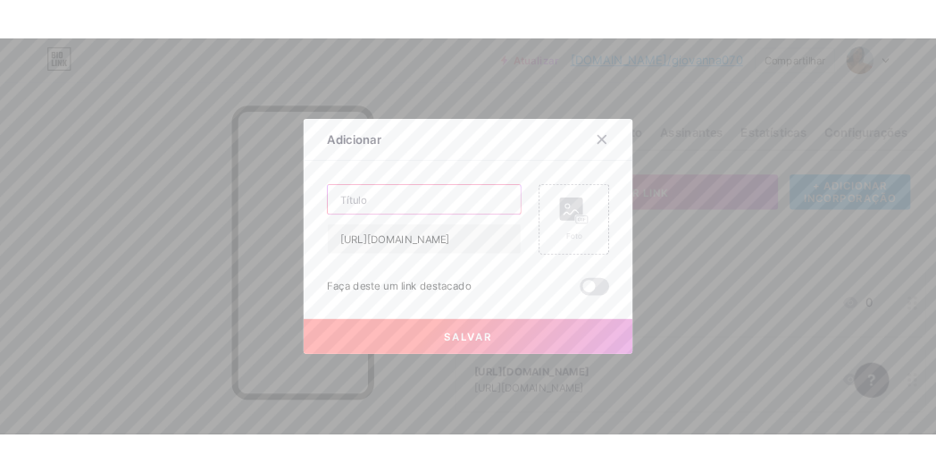
scroll to position [0, 0]
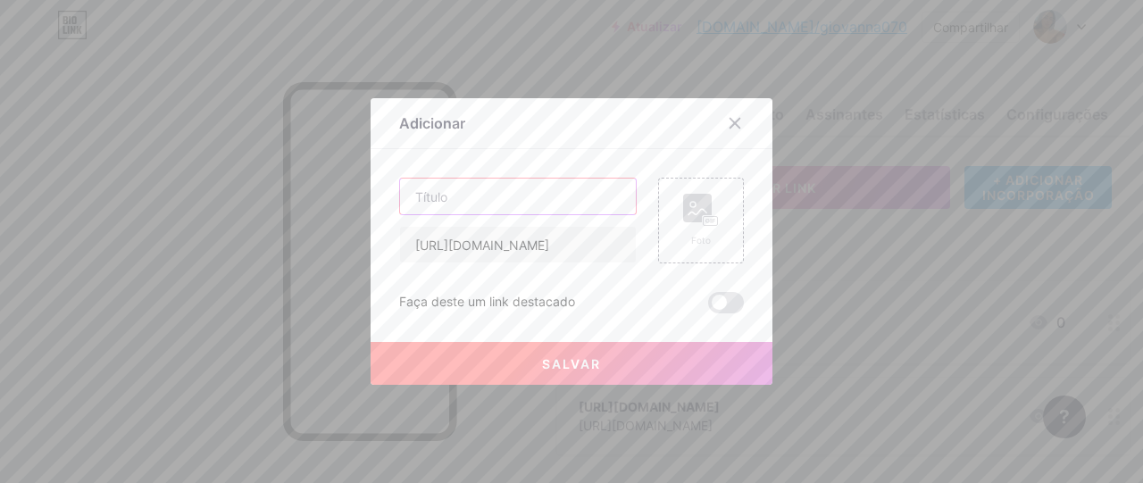
click at [476, 188] on input "text" at bounding box center [518, 197] width 236 height 36
click at [484, 194] on input "text" at bounding box center [518, 197] width 236 height 36
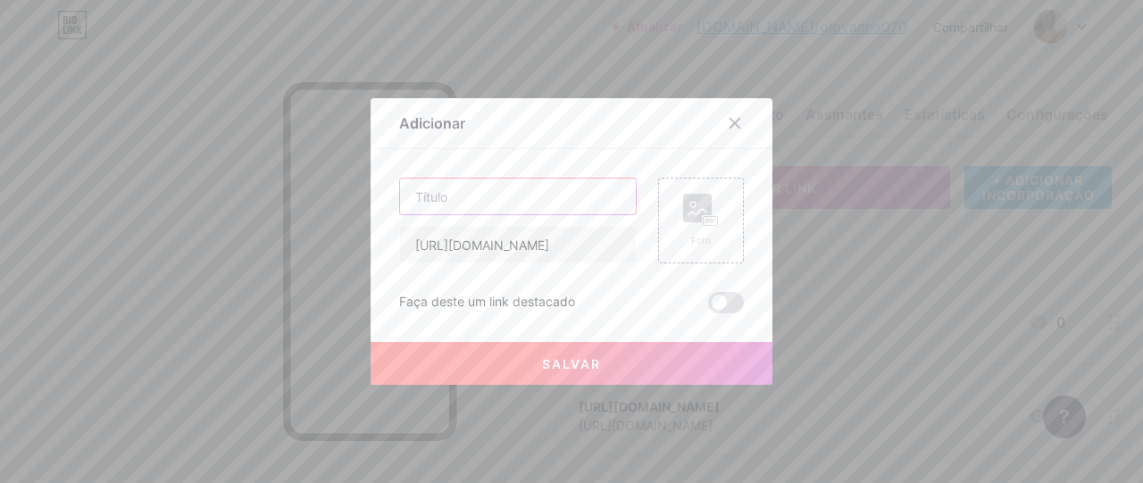
click at [484, 194] on input "text" at bounding box center [518, 197] width 236 height 36
type input "r"
type input "Receitinha Obrigatoria"
click at [687, 204] on rect at bounding box center [697, 208] width 29 height 29
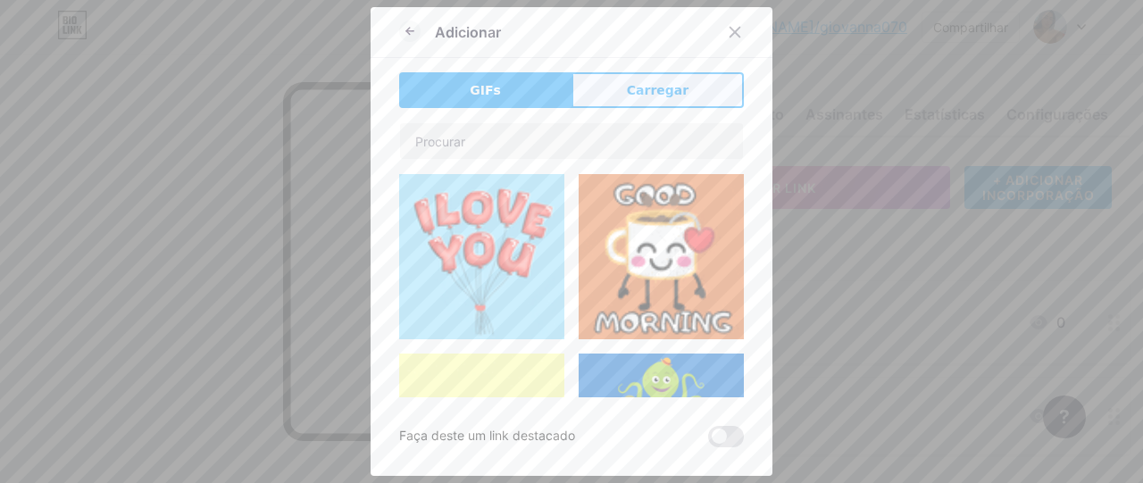
click at [650, 83] on font "Carregar" at bounding box center [658, 90] width 62 height 14
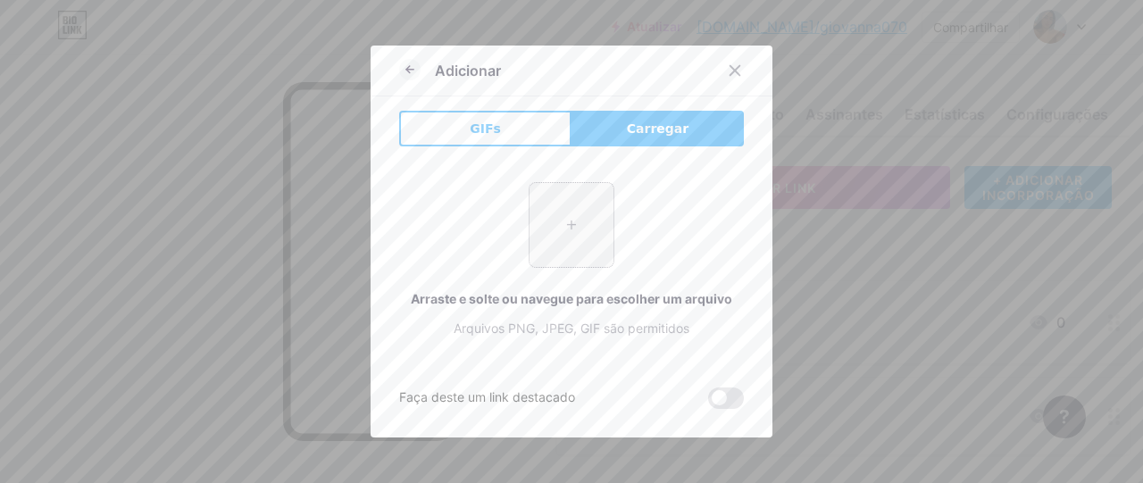
click at [566, 246] on input "file" at bounding box center [572, 225] width 84 height 84
type input "C:\fakepath\receitinha poderosa.webp"
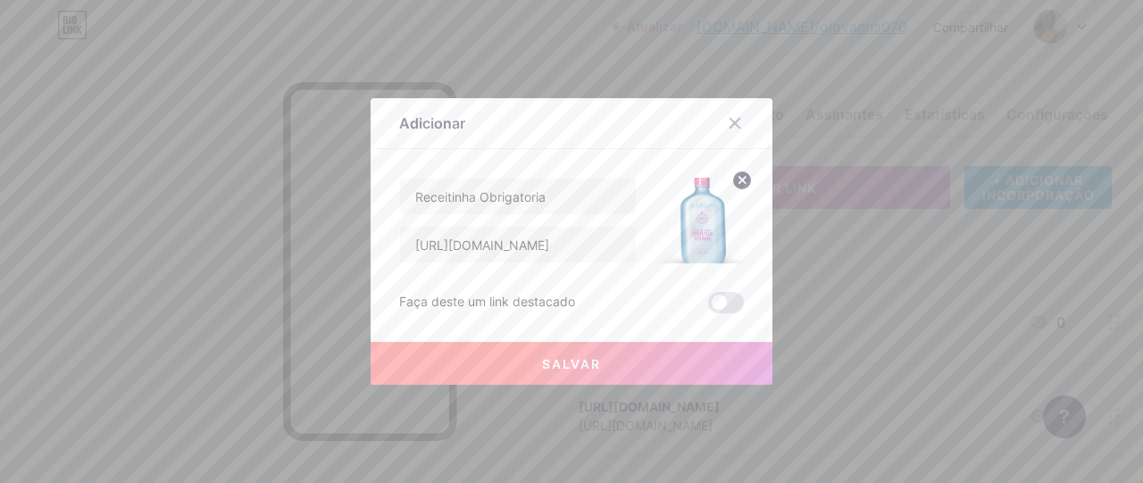
click at [573, 366] on font "Salvar" at bounding box center [571, 363] width 59 height 15
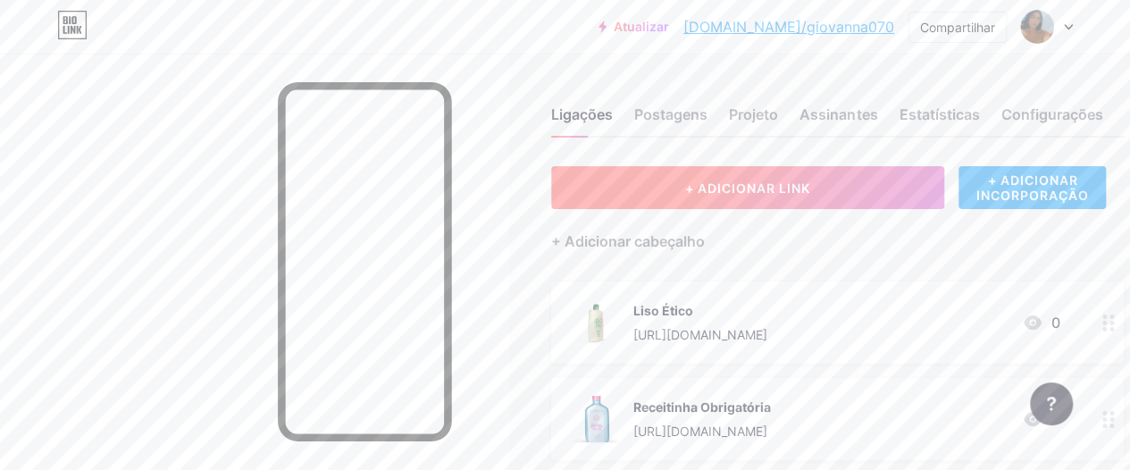
click at [707, 166] on button "+ ADICIONAR LINK" at bounding box center [747, 187] width 393 height 43
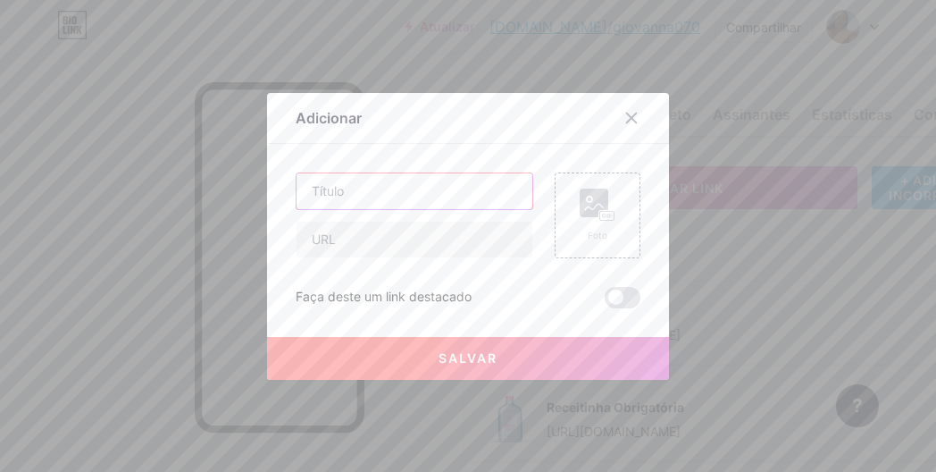
click at [343, 173] on input "text" at bounding box center [415, 191] width 236 height 36
paste input "Reparador Morangold"
type input "Reparador Morangold"
click at [362, 253] on input "text" at bounding box center [415, 240] width 236 height 36
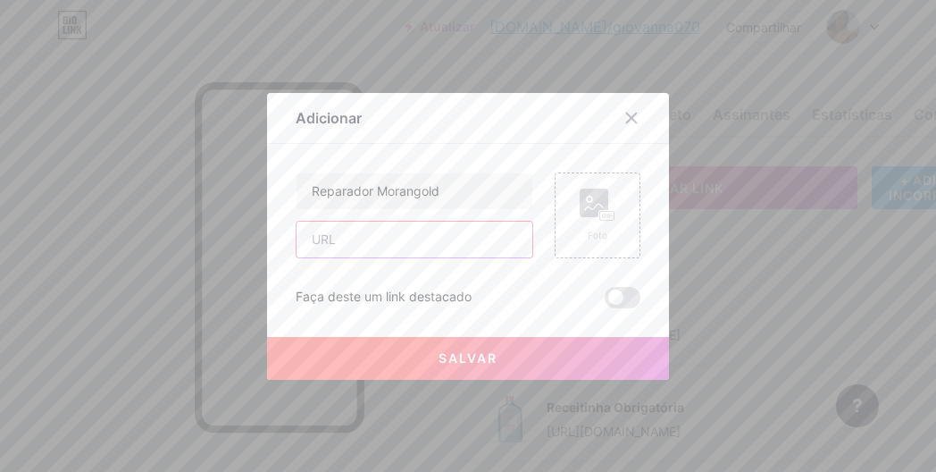
click at [347, 236] on input "text" at bounding box center [415, 240] width 236 height 36
paste input "https://pay.goold.club/aff/2CWOTE/MEX8PPSB"
type input "https://pay.goold.club/aff/2CWOTE/MEX8PPSB"
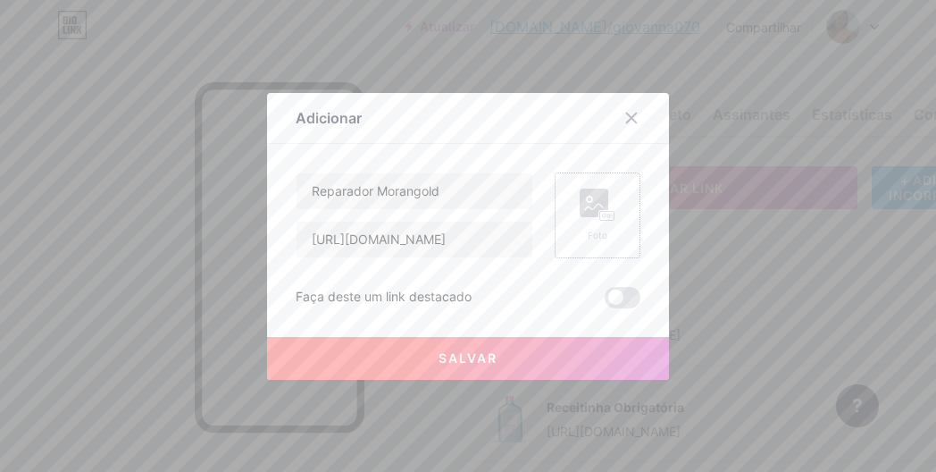
click at [600, 206] on rect at bounding box center [594, 202] width 29 height 29
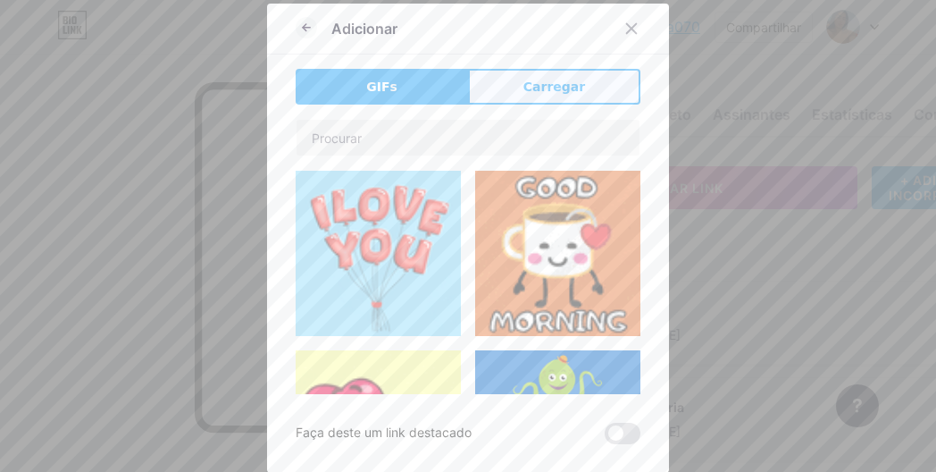
click at [548, 88] on font "Carregar" at bounding box center [554, 87] width 62 height 14
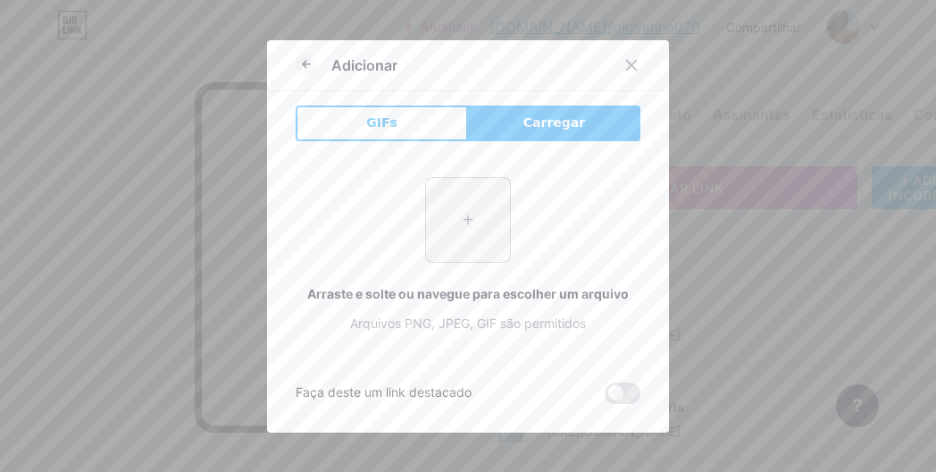
click at [452, 230] on input "file" at bounding box center [468, 220] width 84 height 84
type input "C:\fakepath\reparador morangold.webp"
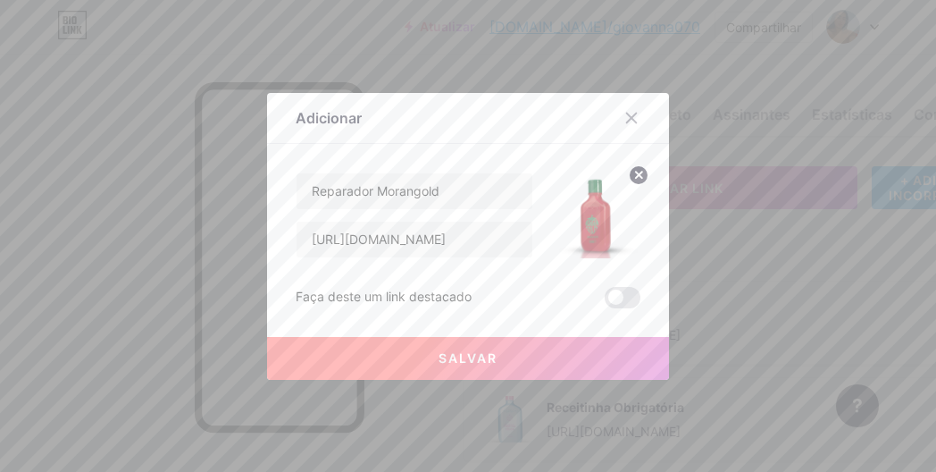
click at [523, 364] on button "Salvar" at bounding box center [468, 358] width 402 height 43
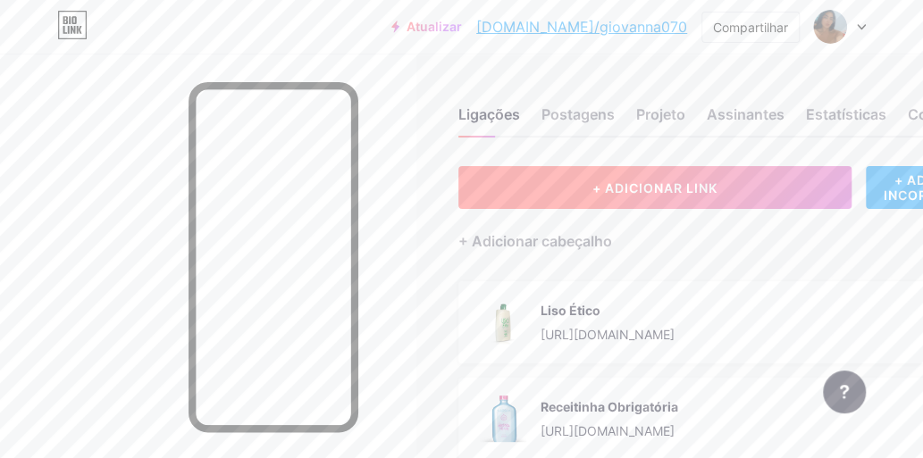
click at [586, 175] on button "+ ADICIONAR LINK" at bounding box center [654, 187] width 393 height 43
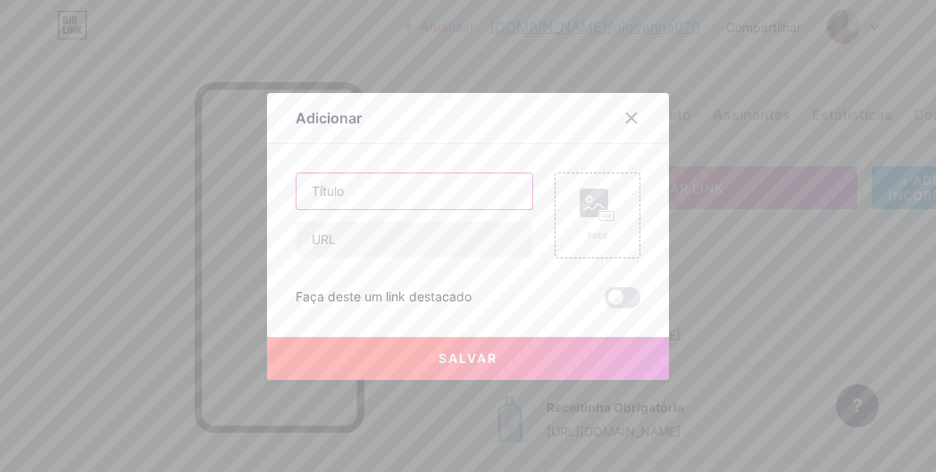
click at [368, 199] on input "text" at bounding box center [415, 191] width 236 height 36
click at [366, 230] on input "text" at bounding box center [415, 240] width 236 height 36
paste input "https://pay.goold.club/aff/M9JK5K/MEX8PPSB"
type input "https://pay.goold.club/aff/M9JK5K/MEX8PPSB"
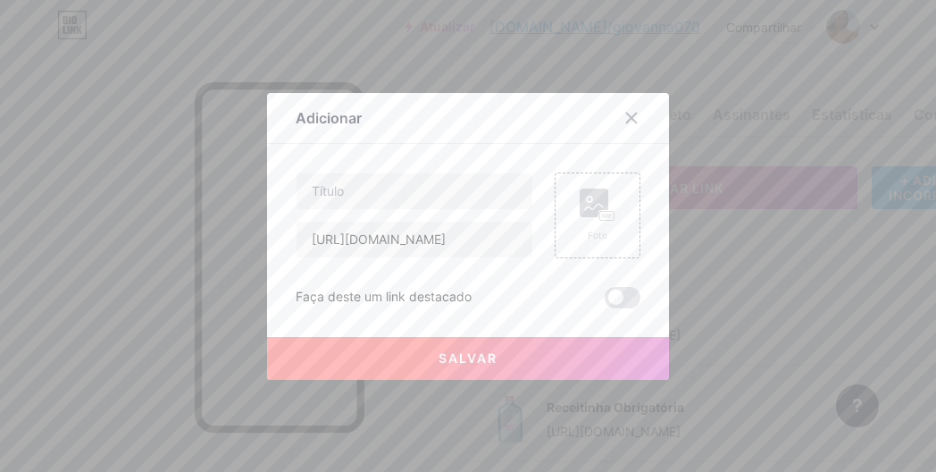
scroll to position [0, 0]
click at [370, 180] on input "text" at bounding box center [415, 191] width 236 height 36
paste input "Shampoo e Condicionador Acidgold"
type input "Shampoo e Condicionador Acidgold"
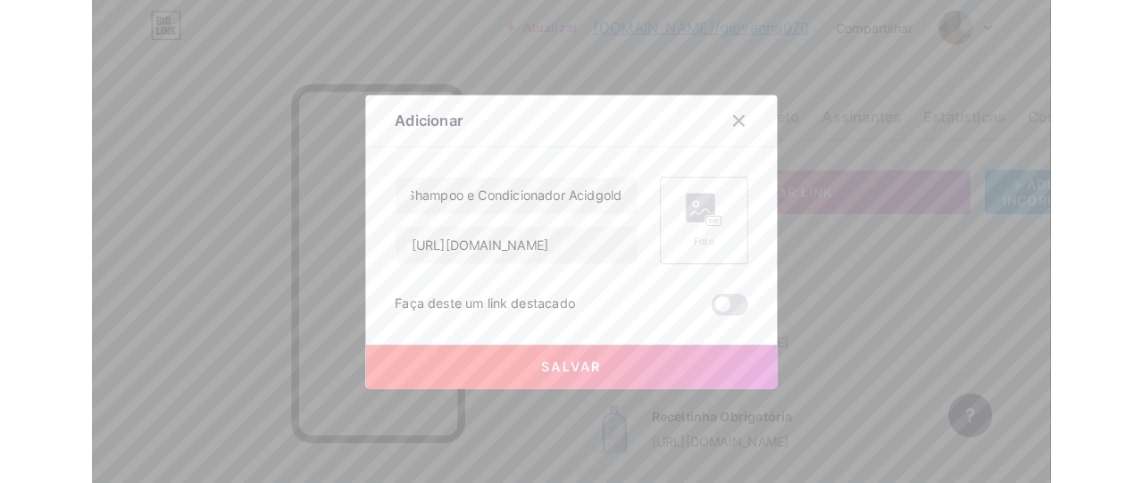
scroll to position [0, 0]
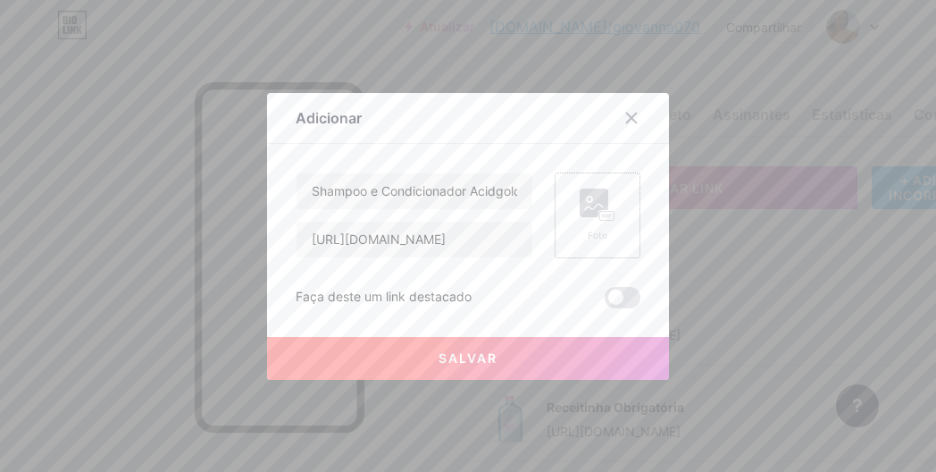
click at [568, 235] on div "Foto" at bounding box center [598, 215] width 86 height 86
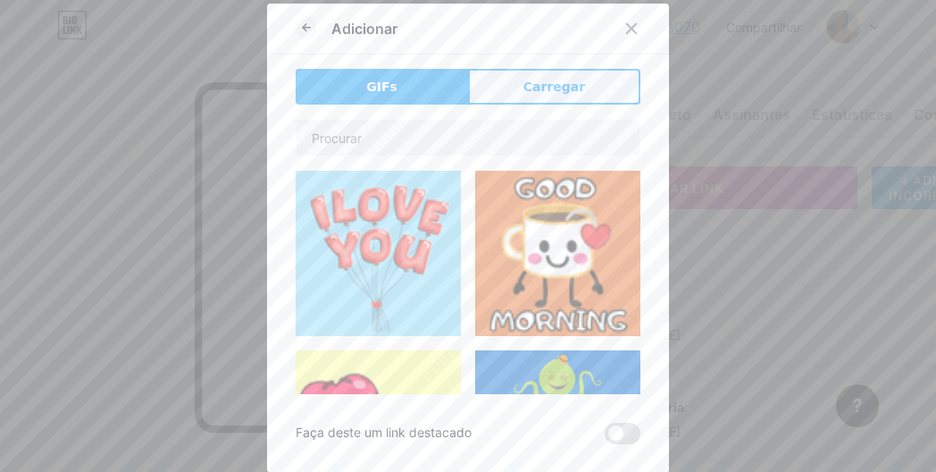
click at [546, 98] on button "Carregar" at bounding box center [554, 87] width 172 height 36
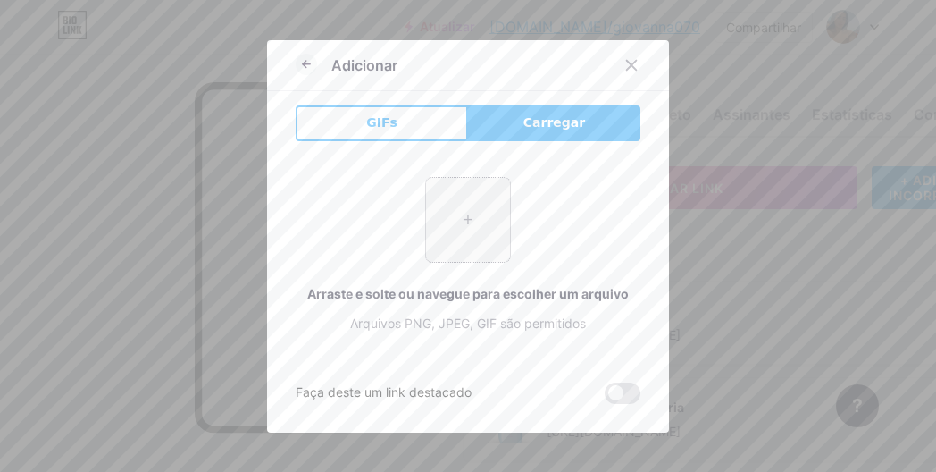
click at [447, 251] on input "file" at bounding box center [468, 220] width 84 height 84
type input "C:\fakepath\Shampoo e Condicionador Acidgold.webp"
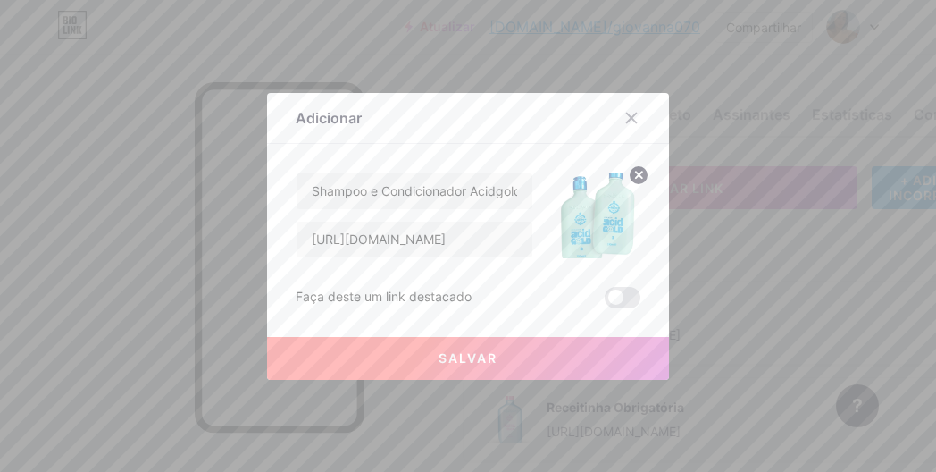
click at [528, 344] on button "Salvar" at bounding box center [468, 358] width 402 height 43
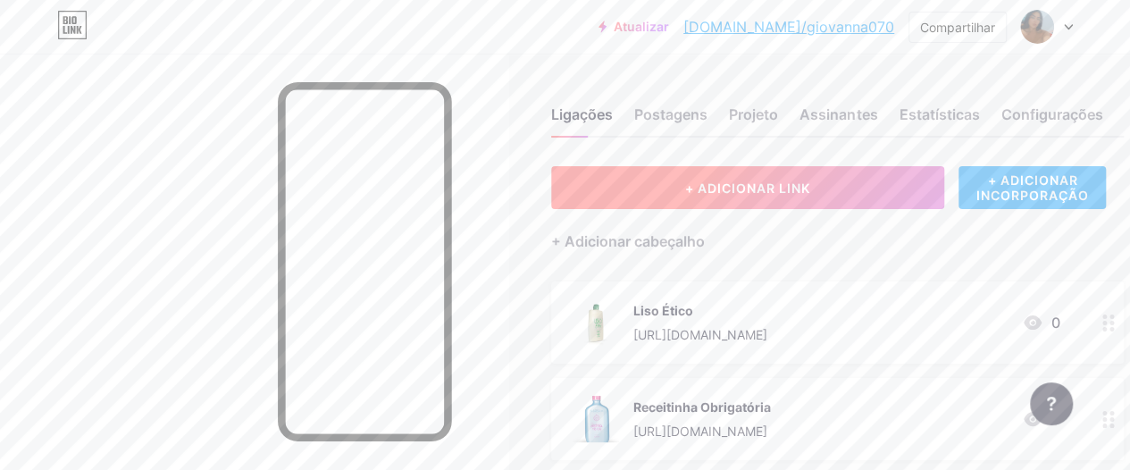
click at [674, 180] on button "+ ADICIONAR LINK" at bounding box center [747, 187] width 393 height 43
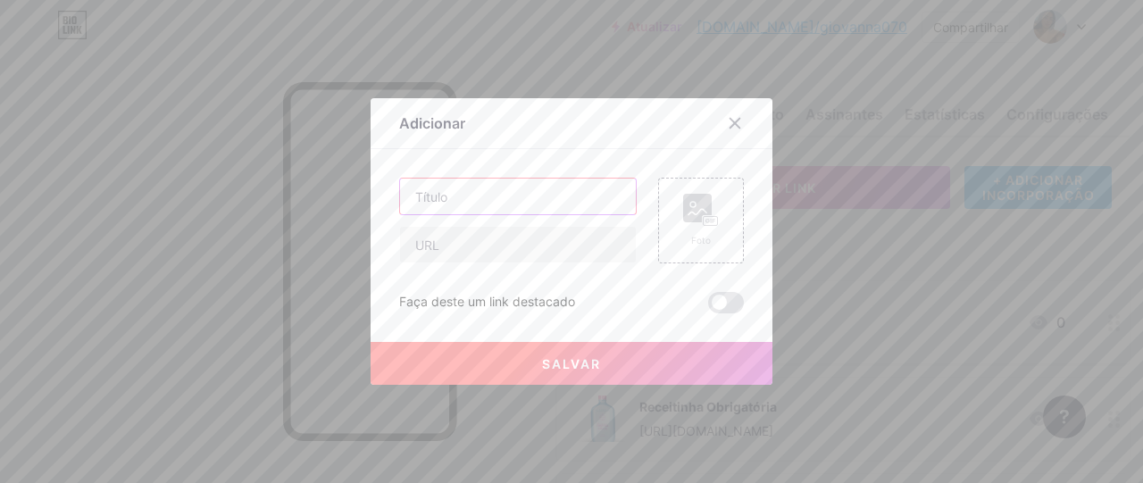
drag, startPoint x: 441, startPoint y: 195, endPoint x: 450, endPoint y: 206, distance: 14.7
click at [450, 206] on input "text" at bounding box center [518, 197] width 236 height 36
paste input "ACIDGOLD mask"
click at [450, 206] on input "ACIDGOLD mask" at bounding box center [518, 197] width 236 height 36
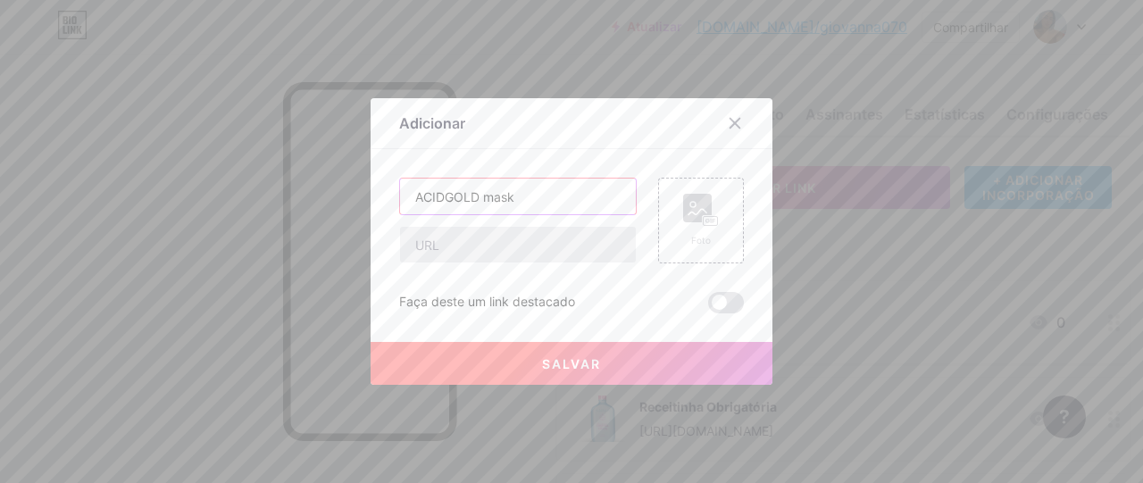
type input "ACIDGOLD mask"
click at [462, 241] on input "text" at bounding box center [518, 245] width 236 height 36
paste input "https://pay.goold.club/aff/K75ATS/MEX8PPSB"
type input "https://pay.goold.club/aff/K75ATS/MEX8PPSB"
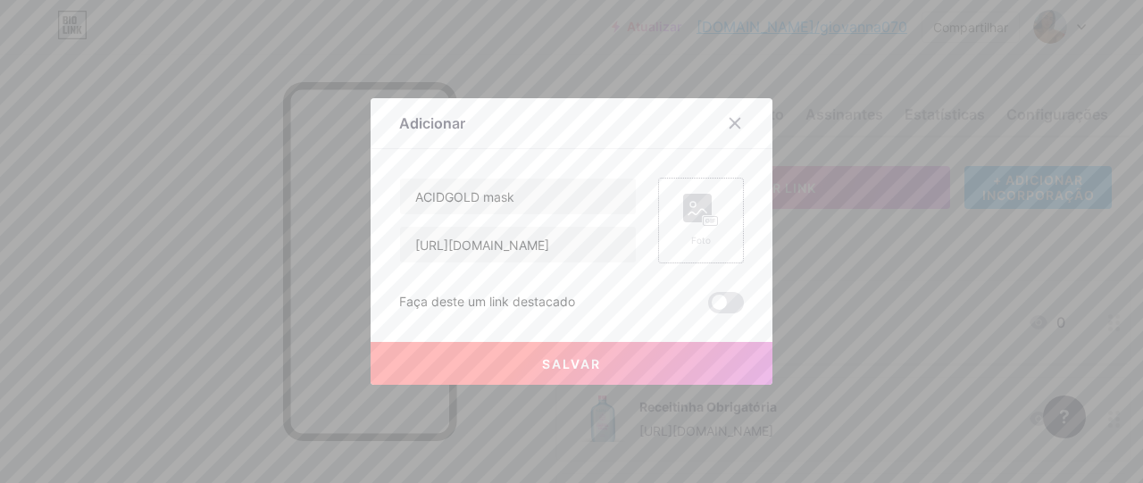
scroll to position [0, 0]
click at [681, 200] on div "Foto" at bounding box center [701, 221] width 86 height 86
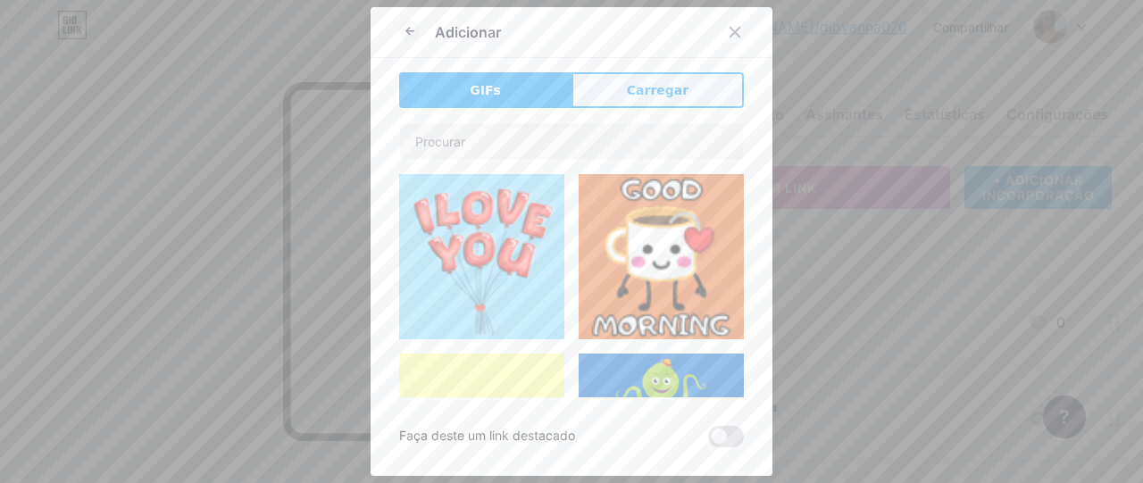
click at [611, 87] on button "Carregar" at bounding box center [658, 90] width 172 height 36
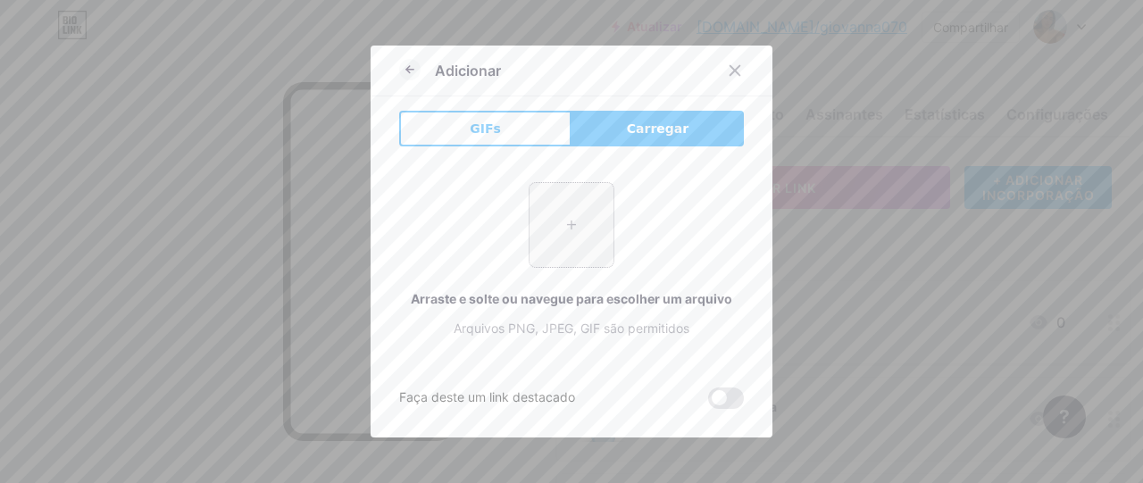
click at [540, 249] on input "file" at bounding box center [572, 225] width 84 height 84
type input "C:\fakepath\ACIDGOLD mask.webp"
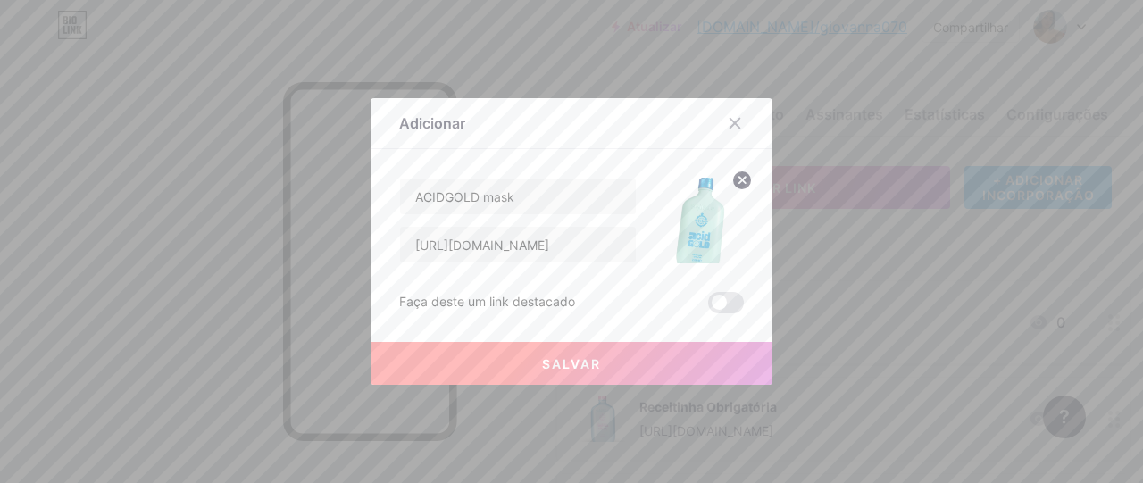
click at [730, 307] on span at bounding box center [726, 302] width 36 height 21
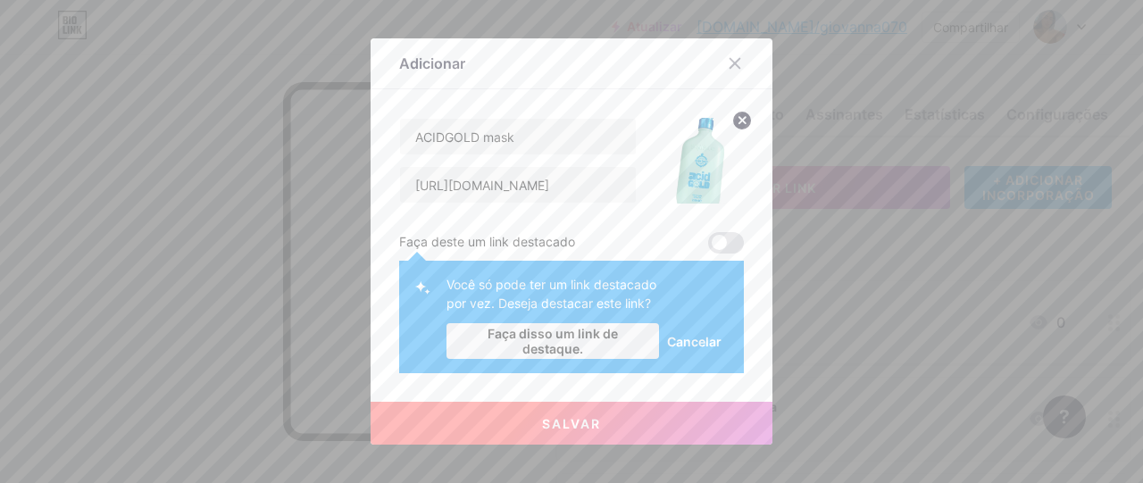
click at [699, 335] on font "Cancelar" at bounding box center [694, 341] width 54 height 15
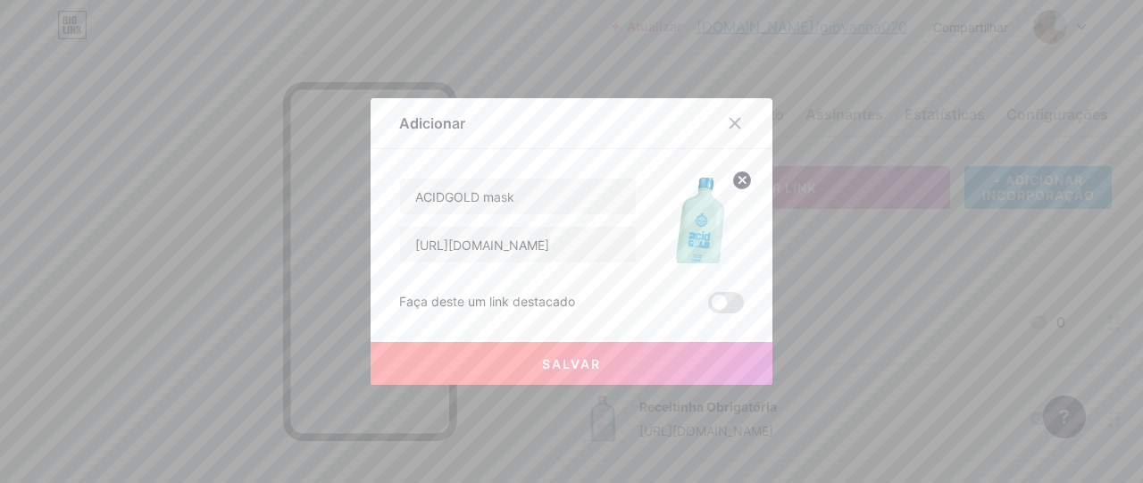
click at [674, 364] on button "Salvar" at bounding box center [572, 363] width 402 height 43
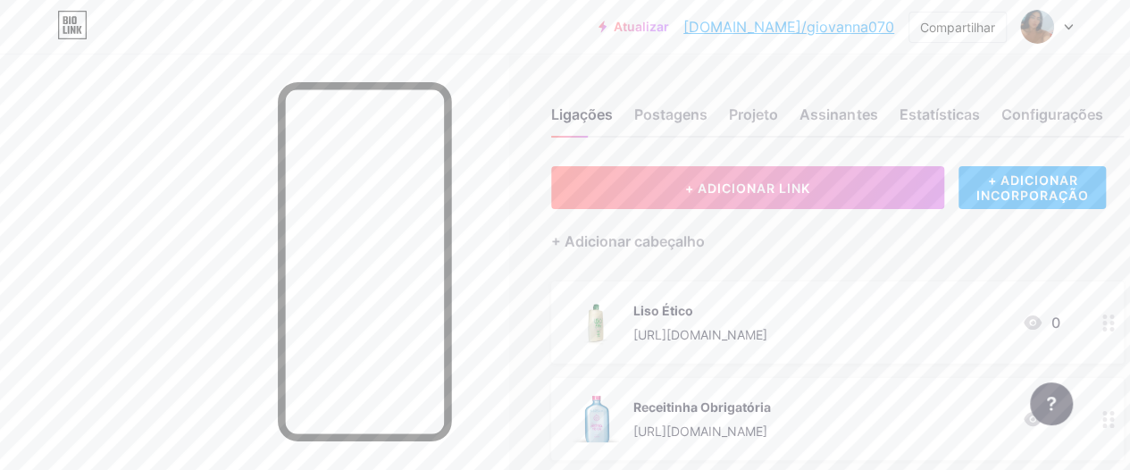
drag, startPoint x: 617, startPoint y: 178, endPoint x: 289, endPoint y: 496, distance: 456.7
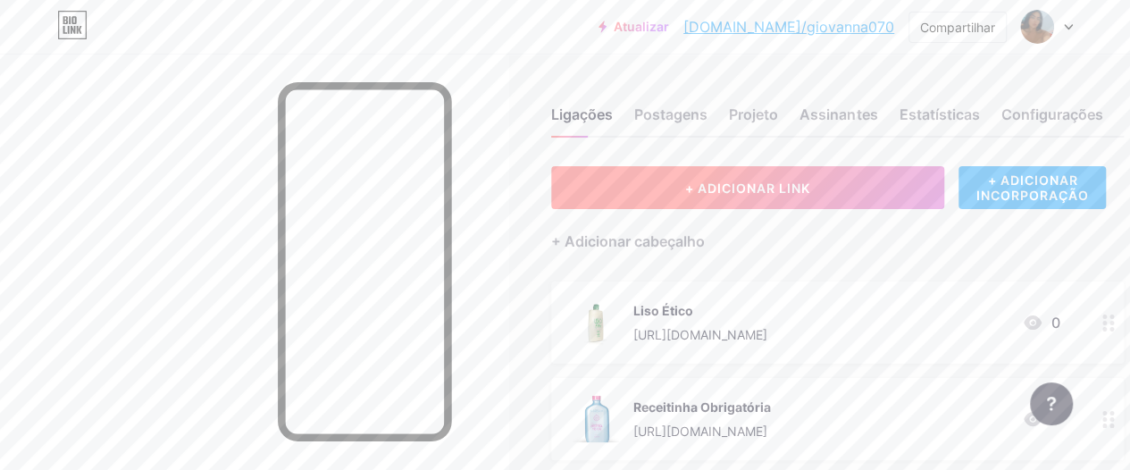
click at [626, 188] on button "+ ADICIONAR LINK" at bounding box center [747, 187] width 393 height 43
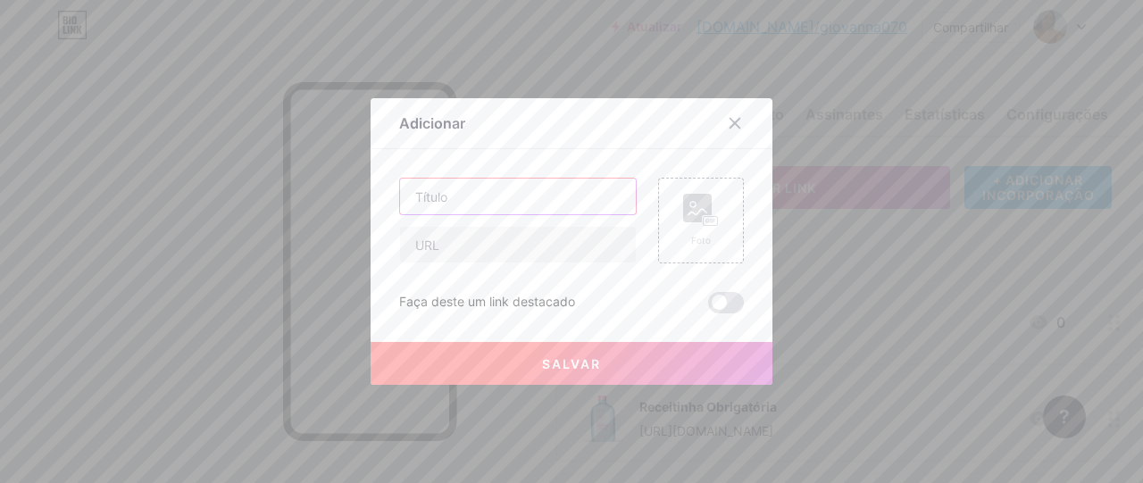
click at [527, 185] on input "text" at bounding box center [518, 197] width 236 height 36
paste input "Cronoterapia"
click at [527, 185] on input "Cronoterapia" at bounding box center [518, 197] width 236 height 36
type input "Cronoterapia"
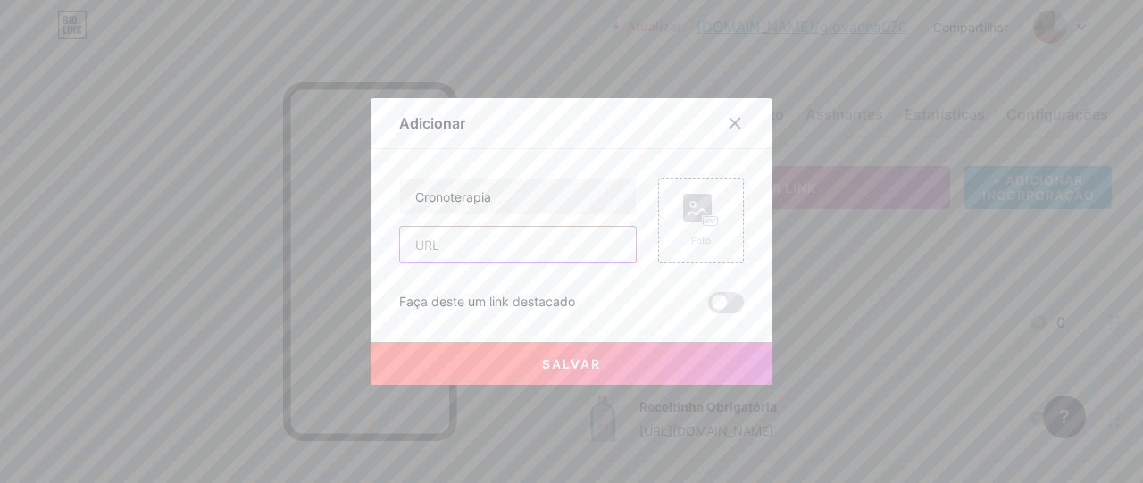
click at [509, 228] on input "text" at bounding box center [518, 245] width 236 height 36
click at [75, 96] on div at bounding box center [571, 241] width 1143 height 483
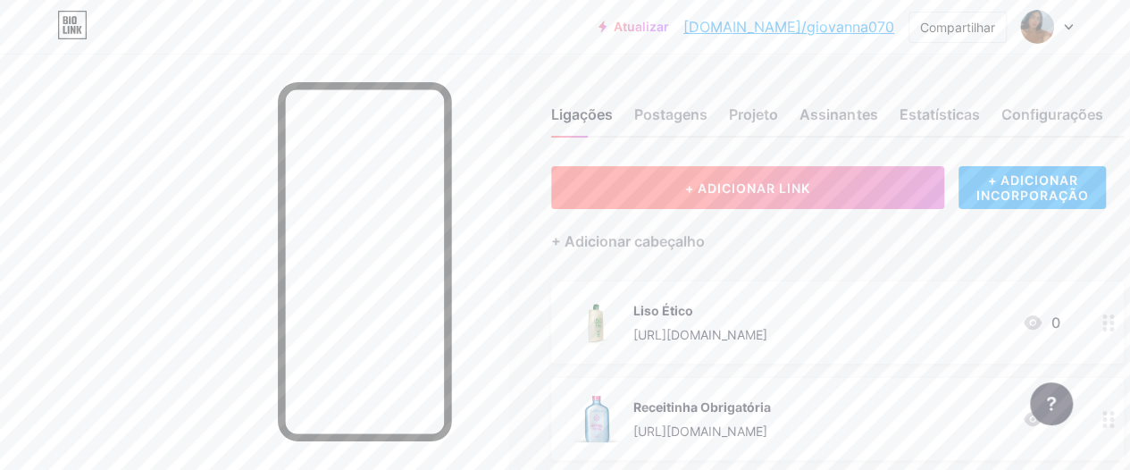
drag, startPoint x: 640, startPoint y: 156, endPoint x: 640, endPoint y: 174, distance: 17.9
click at [640, 174] on button "+ ADICIONAR LINK" at bounding box center [747, 187] width 393 height 43
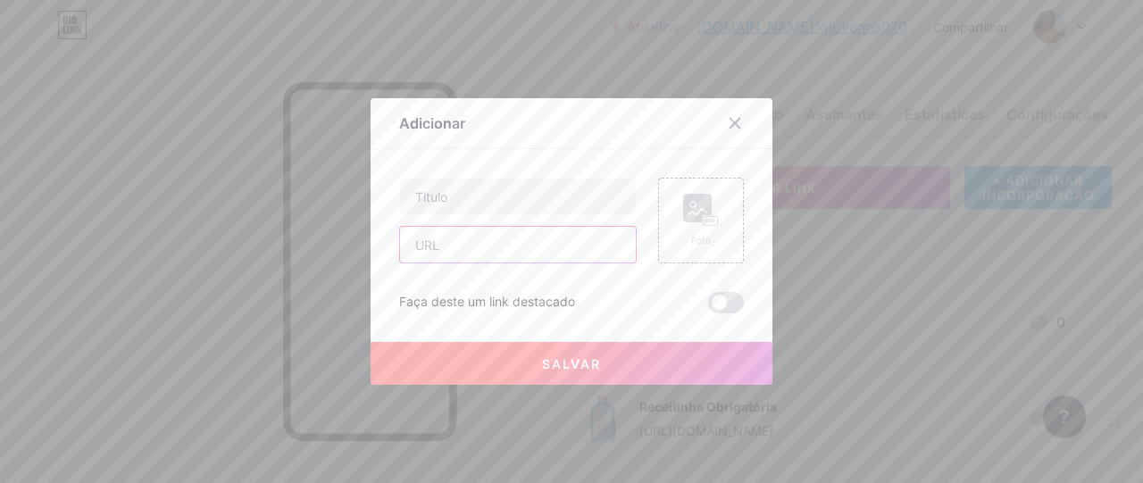
click at [524, 258] on input "text" at bounding box center [518, 245] width 236 height 36
click at [524, 258] on input "c" at bounding box center [518, 245] width 236 height 36
paste input "https://pay.goold.club/aff/IXLSVE/MEX8PPSB"
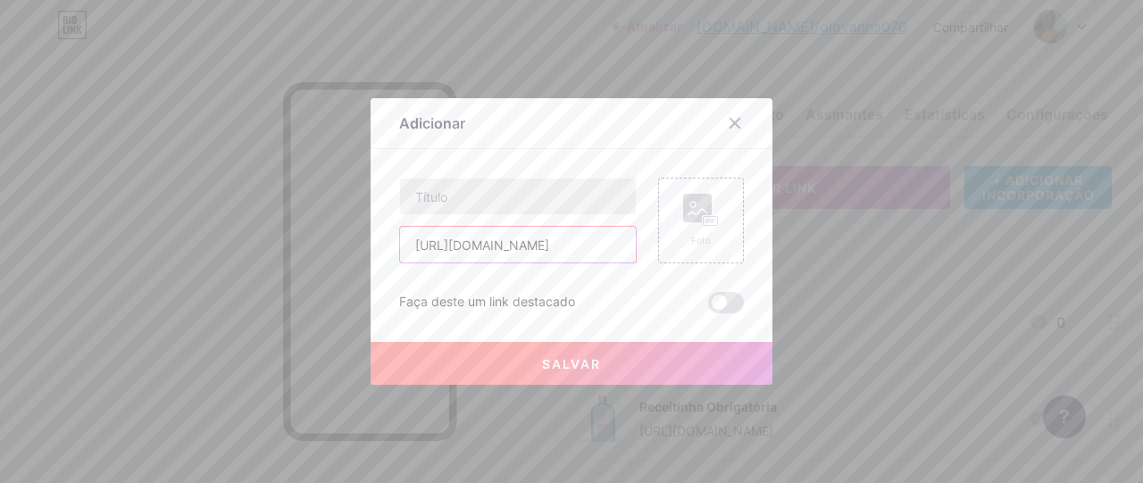
type input "https://pay.goold.club/aff/IXLSVE/MEX8PPSB"
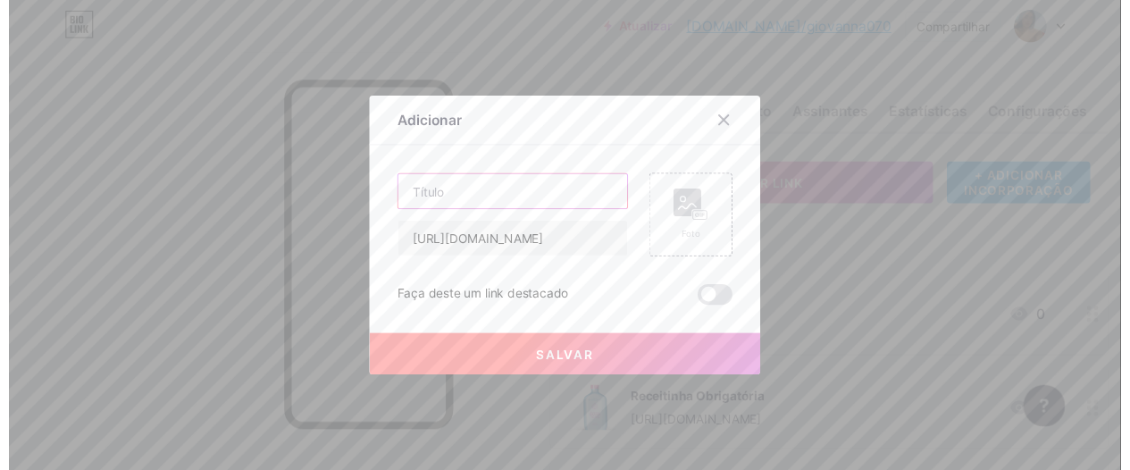
scroll to position [0, 0]
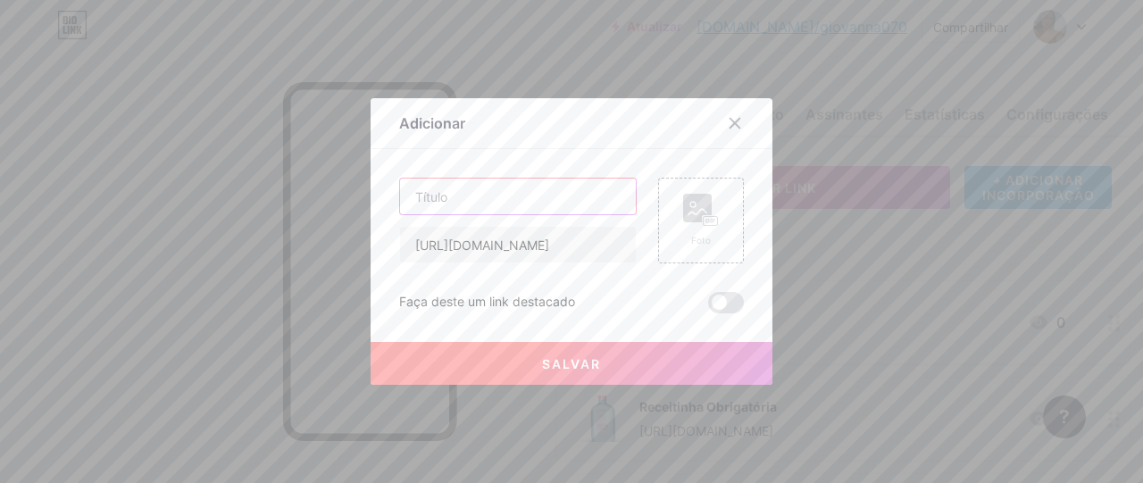
click at [505, 185] on input "text" at bounding box center [518, 197] width 236 height 36
click at [478, 210] on input "text" at bounding box center [518, 197] width 236 height 36
paste input "Cronoterapia"
type input "Cronoterapia"
click at [690, 210] on rect at bounding box center [697, 208] width 29 height 29
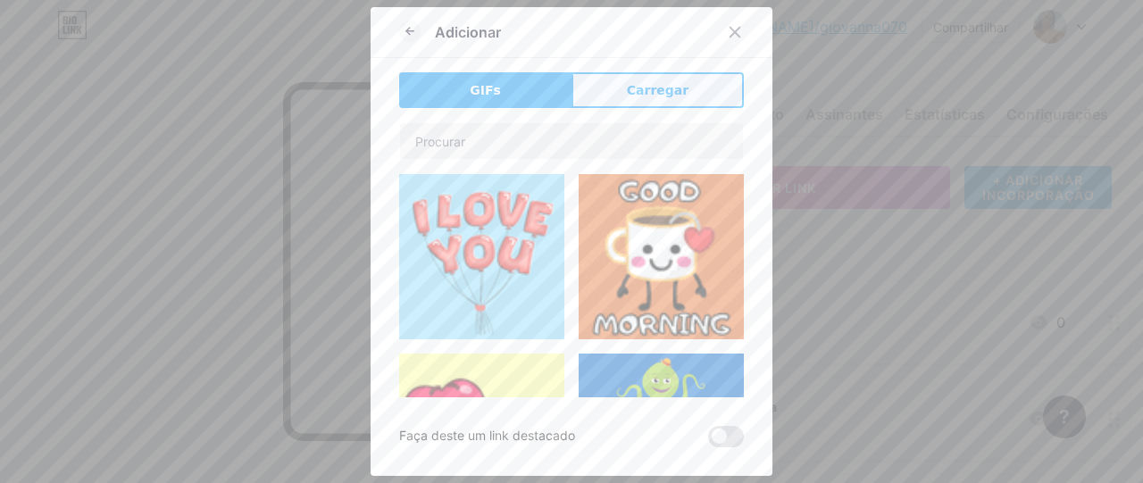
click at [707, 97] on button "Carregar" at bounding box center [658, 90] width 172 height 36
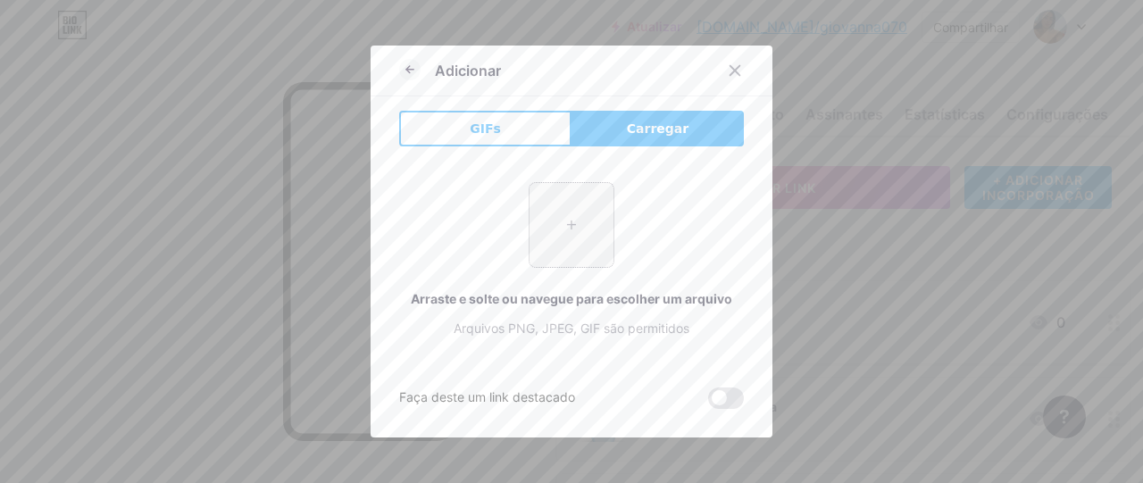
click at [554, 222] on input "file" at bounding box center [572, 225] width 84 height 84
click at [586, 235] on input "file" at bounding box center [572, 225] width 84 height 84
type input "C:\fakepath\Cronoterapia.webp"
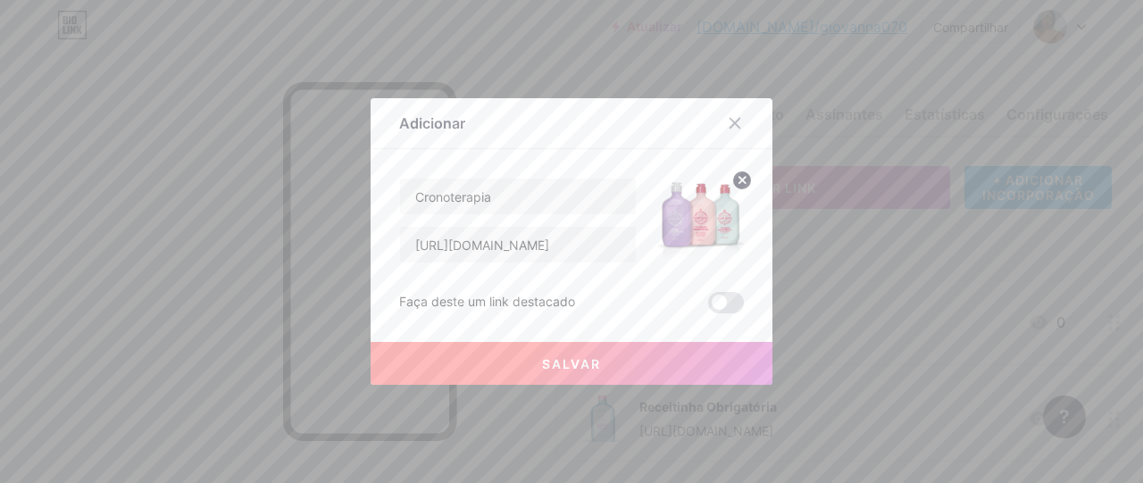
click at [635, 363] on button "Salvar" at bounding box center [572, 363] width 402 height 43
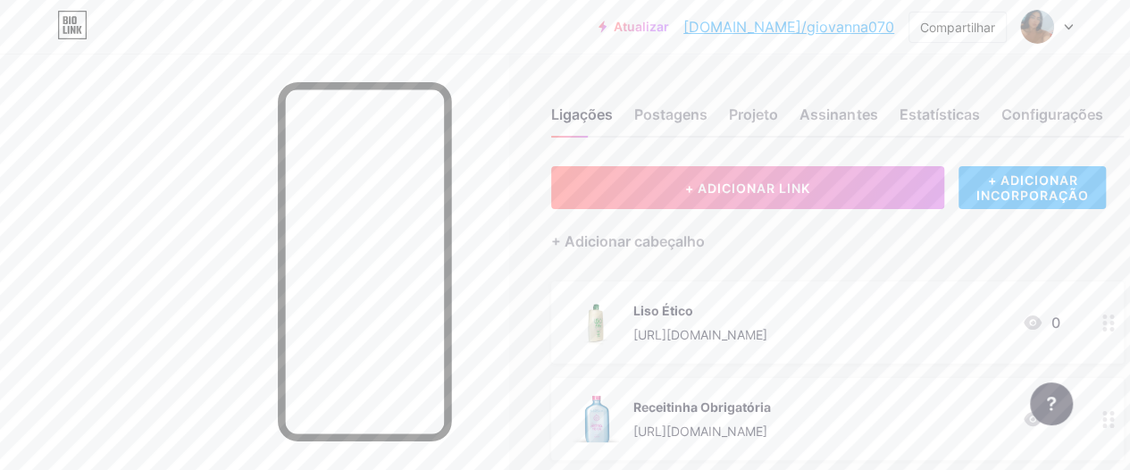
click at [1062, 188] on font "+ ADICIONAR INCORPORAÇÃO" at bounding box center [1032, 187] width 113 height 30
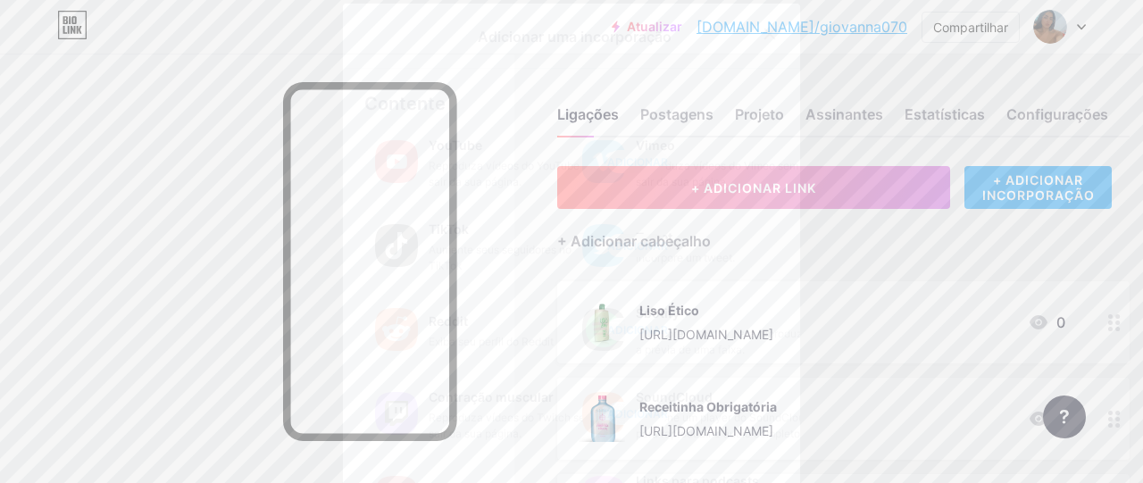
click at [763, 31] on icon at bounding box center [770, 34] width 14 height 14
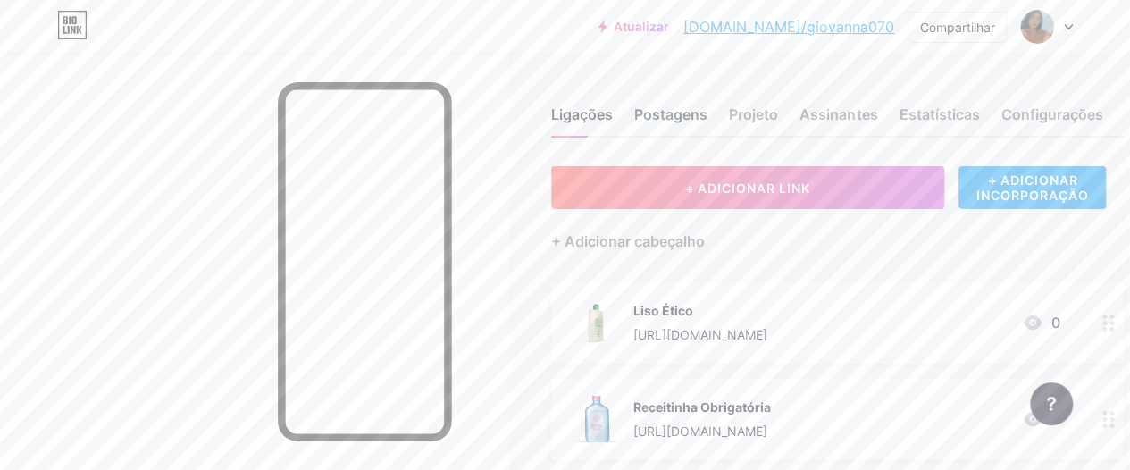
click at [666, 114] on font "Postagens" at bounding box center [670, 114] width 73 height 18
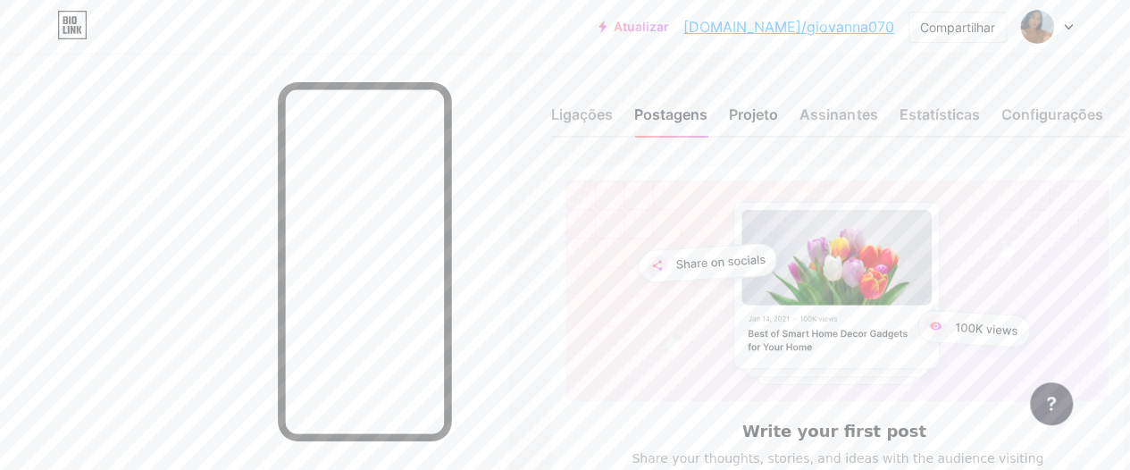
click at [754, 108] on font "Projeto" at bounding box center [753, 114] width 49 height 18
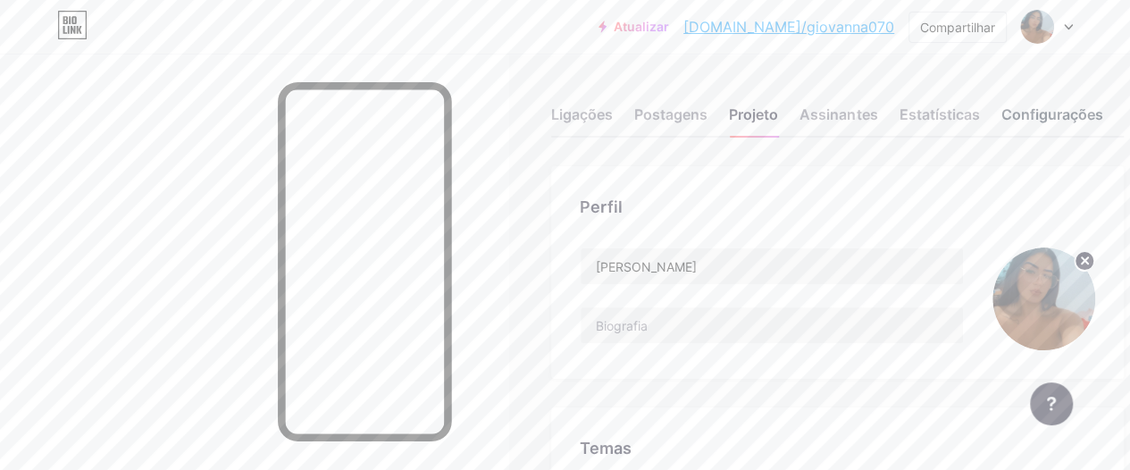
click at [1020, 114] on font "Configurações" at bounding box center [1051, 114] width 102 height 18
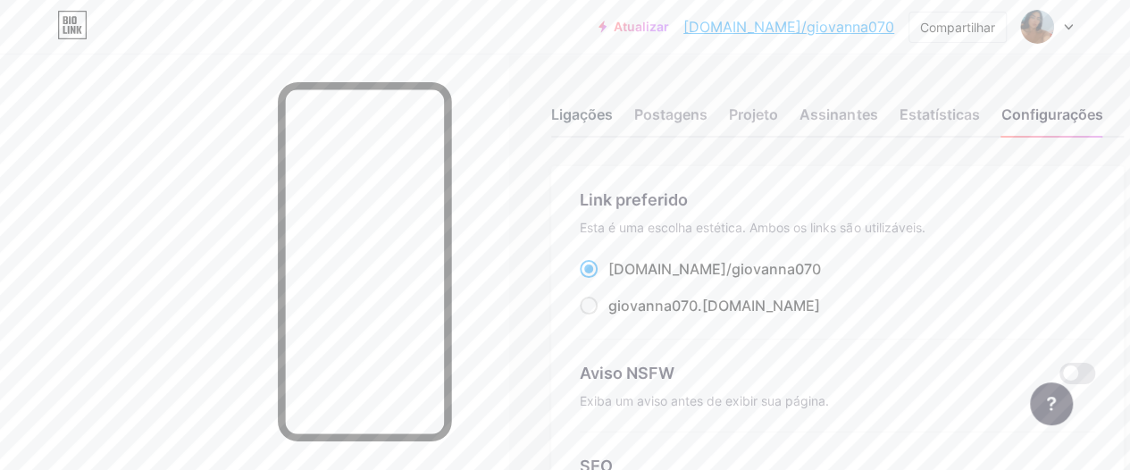
click at [570, 106] on font "Ligações" at bounding box center [582, 114] width 62 height 18
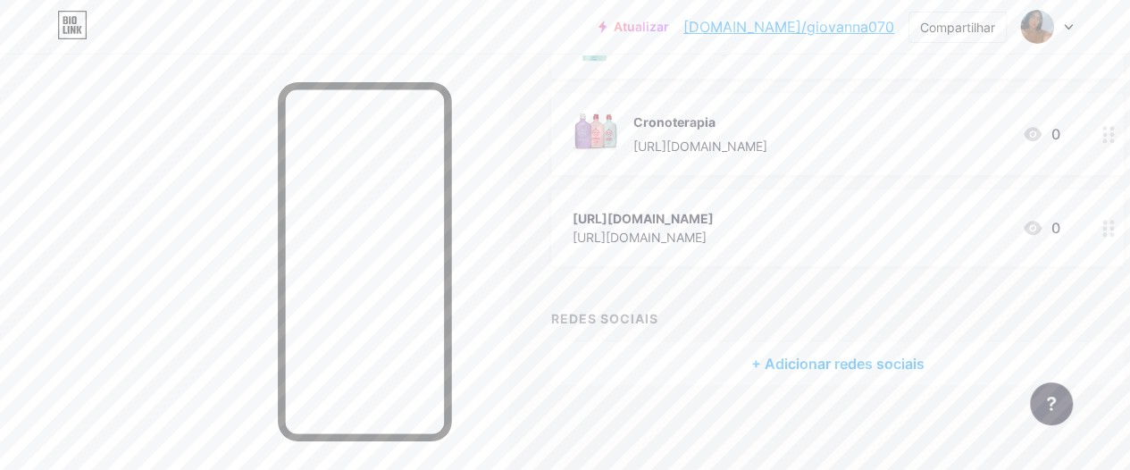
scroll to position [693, 0]
click at [1102, 218] on div at bounding box center [1108, 223] width 30 height 77
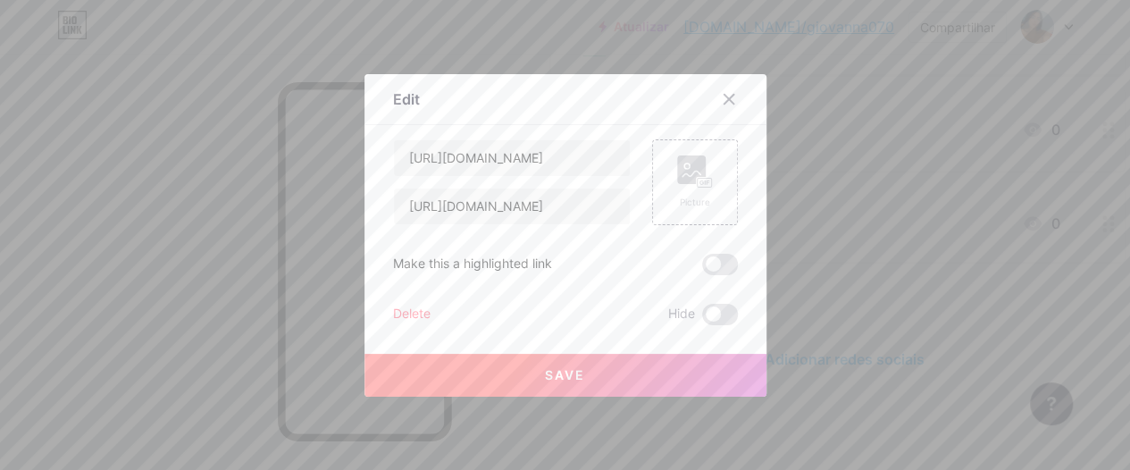
scroll to position [679, 0]
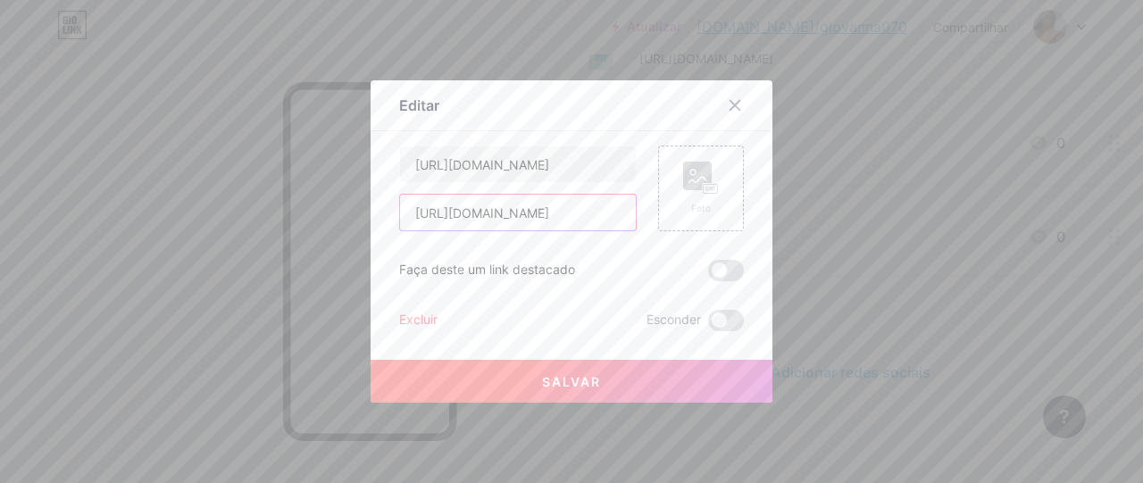
click at [568, 201] on input "https://www.instagram.com/giovanna.070?igsh=MWdodzEzYTR3ZzVwcg%3D%3D&utm_source…" at bounding box center [518, 213] width 236 height 36
click at [590, 379] on font "Salvar" at bounding box center [571, 381] width 59 height 15
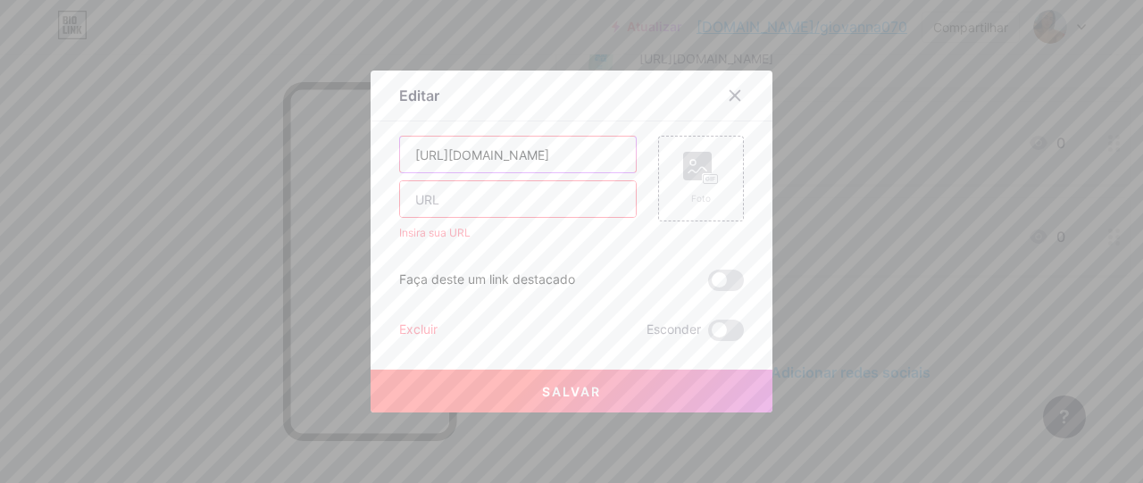
click at [529, 156] on input "https://www.instagram.com/giovanna.070?igsh=MWdodzEzYTR3ZzVwcg%3D%3D&utm_source…" at bounding box center [518, 155] width 236 height 36
click at [910, 113] on div at bounding box center [571, 241] width 1143 height 483
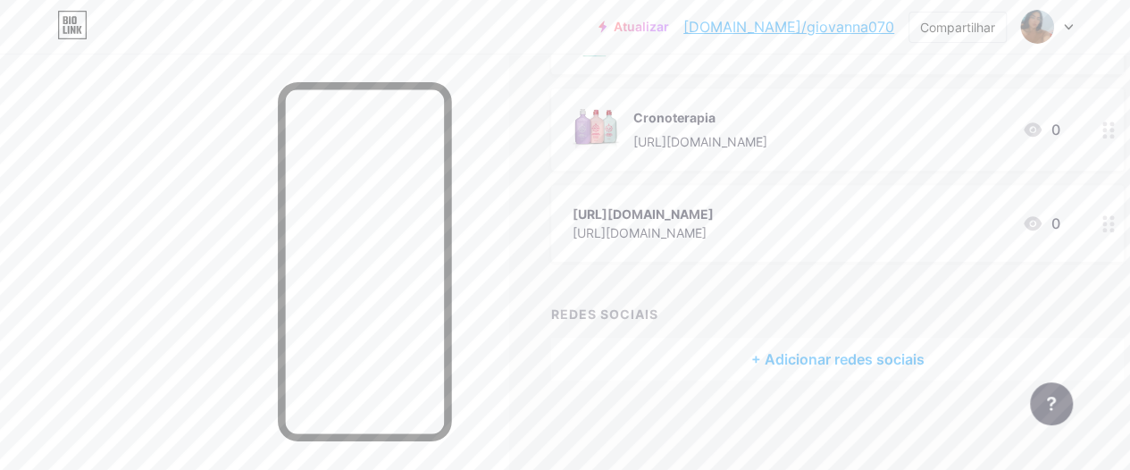
drag, startPoint x: 691, startPoint y: 235, endPoint x: 1070, endPoint y: 221, distance: 379.0
click at [1070, 221] on div "https://www.instagram.com/giovanna.070?igsh=MWdodzEzYTR3ZzVwcg%3D%3D&utm_source…" at bounding box center [837, 223] width 573 height 77
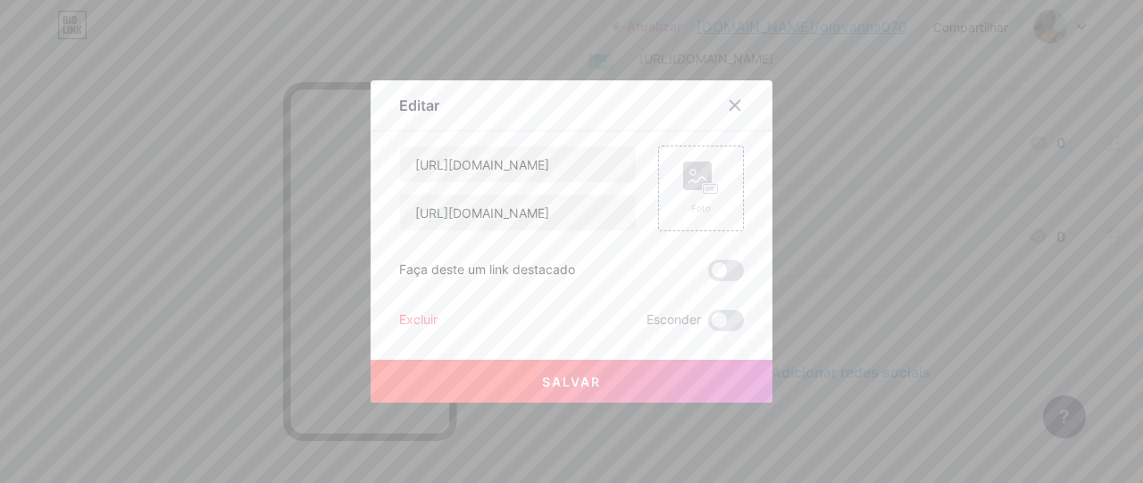
click at [1070, 221] on div at bounding box center [571, 241] width 1143 height 483
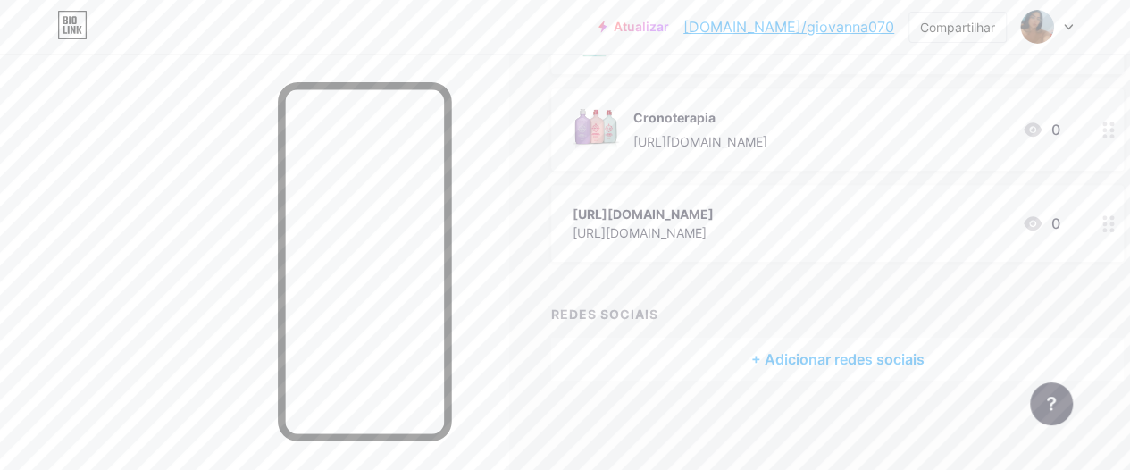
click at [714, 210] on div "https://www.instagram.com/giovanna.070?igsh=MWdodzEzYTR3ZzVwcg%3D%3D&utm_source…" at bounding box center [643, 214] width 141 height 19
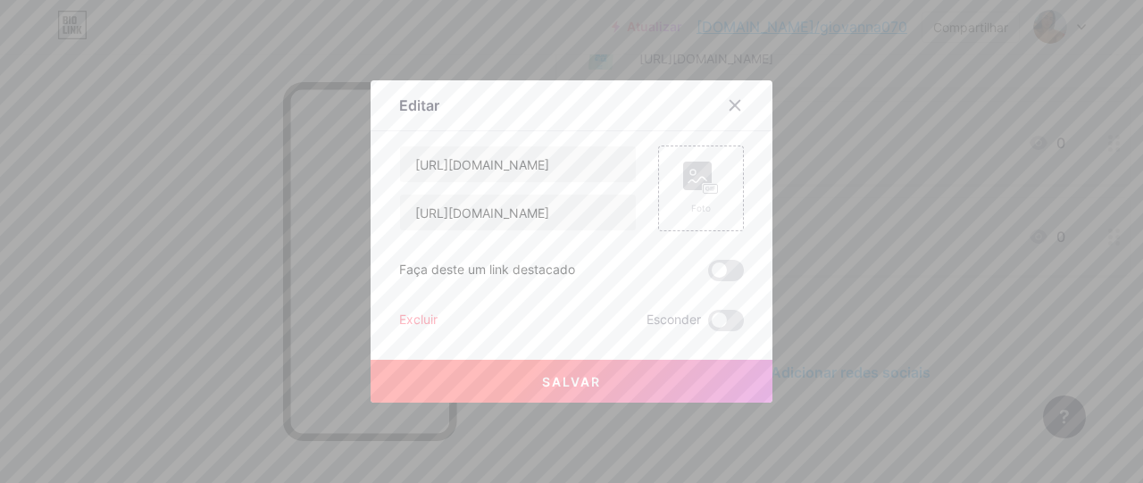
click at [431, 317] on font "Excluir" at bounding box center [418, 319] width 38 height 15
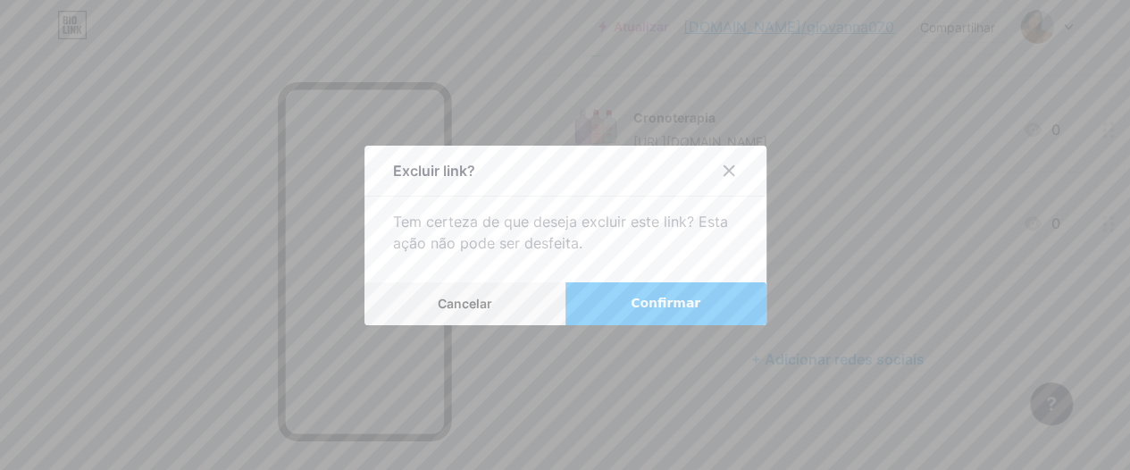
click at [729, 291] on button "Confirmar" at bounding box center [665, 303] width 201 height 43
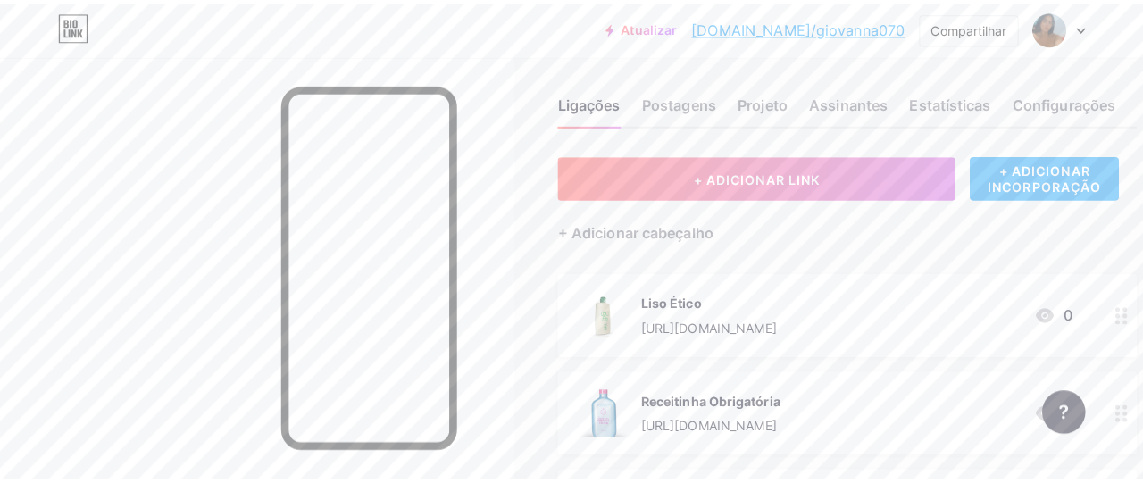
scroll to position [0, 0]
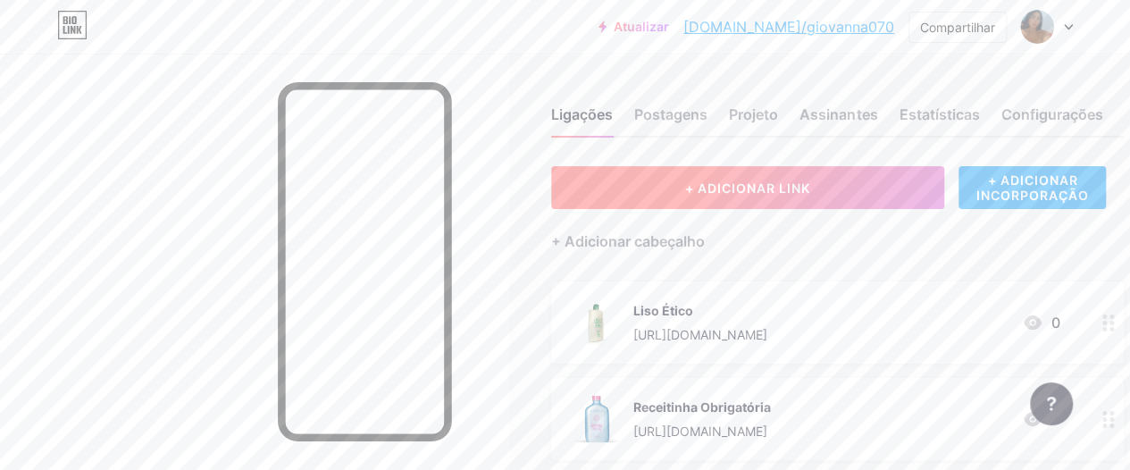
drag, startPoint x: 652, startPoint y: 185, endPoint x: 611, endPoint y: 184, distance: 41.1
click at [611, 184] on button "+ ADICIONAR LINK" at bounding box center [747, 187] width 393 height 43
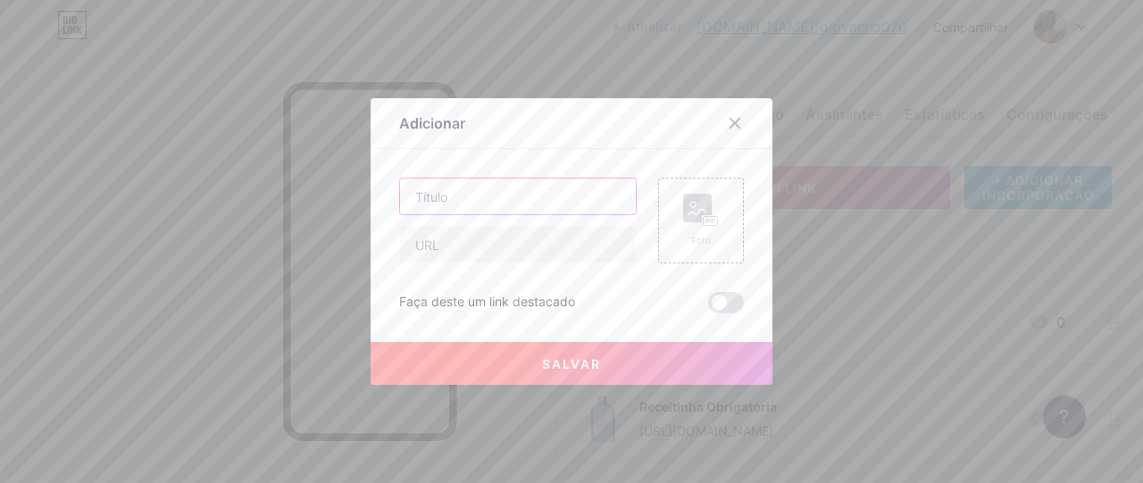
click at [611, 184] on input "text" at bounding box center [518, 197] width 236 height 36
paste input "Cronograma Gold"
type input "Cronograma Gold"
click at [469, 239] on input "text" at bounding box center [518, 245] width 236 height 36
paste input "https://pay.goold.club/aff/KYKORW/MEX8PPSB"
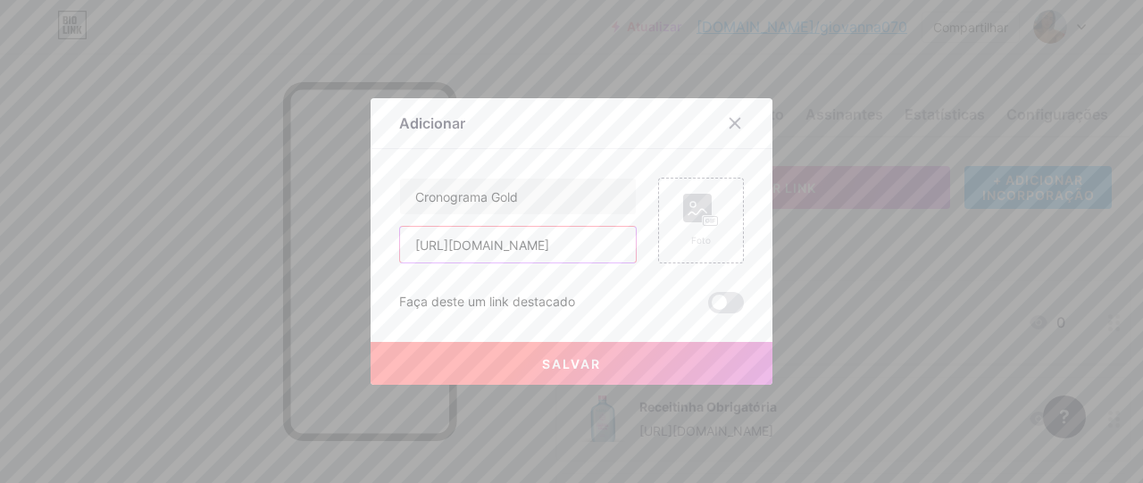
scroll to position [0, 71]
type input "https://pay.goold.club/aff/KYKORW/MEX8PPSB"
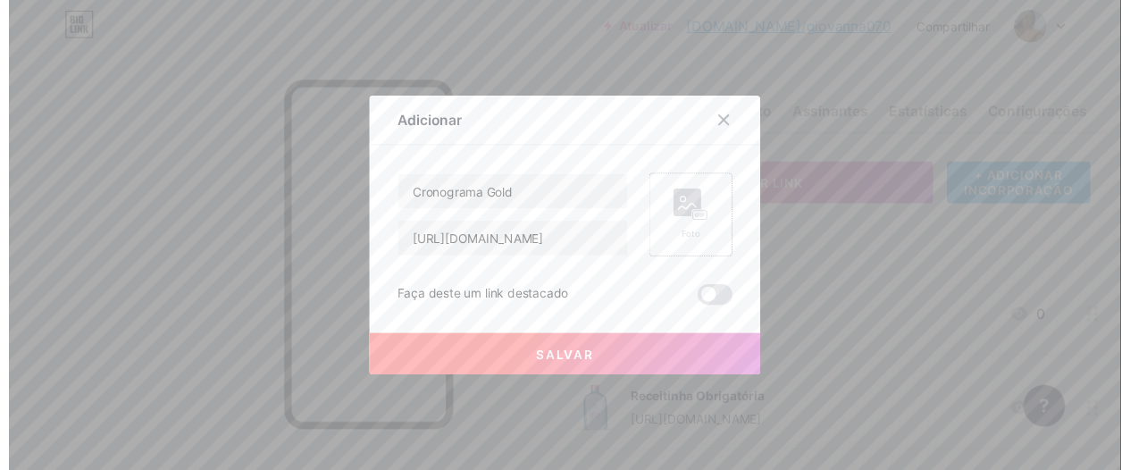
scroll to position [0, 0]
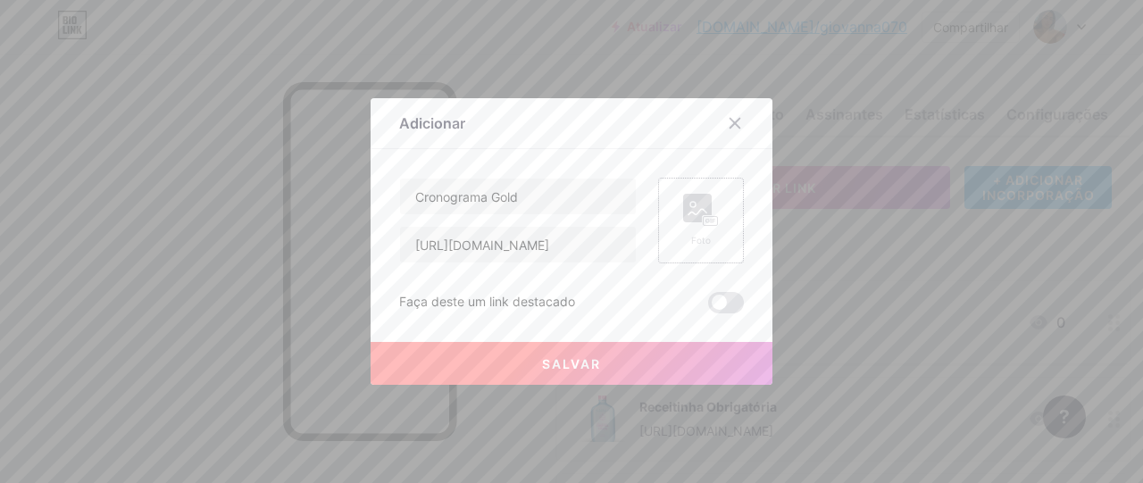
click at [695, 222] on rect at bounding box center [697, 208] width 29 height 29
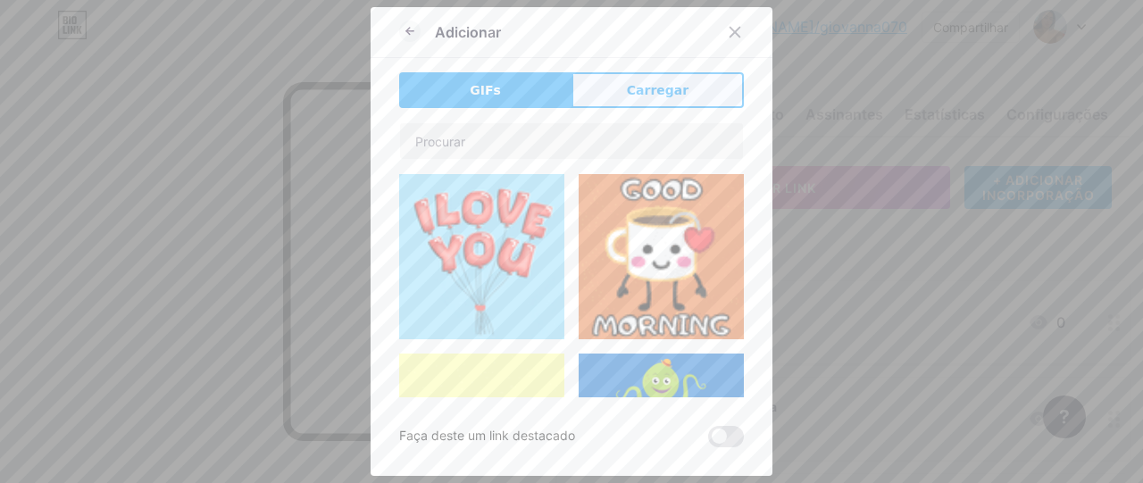
click at [616, 87] on button "Carregar" at bounding box center [658, 90] width 172 height 36
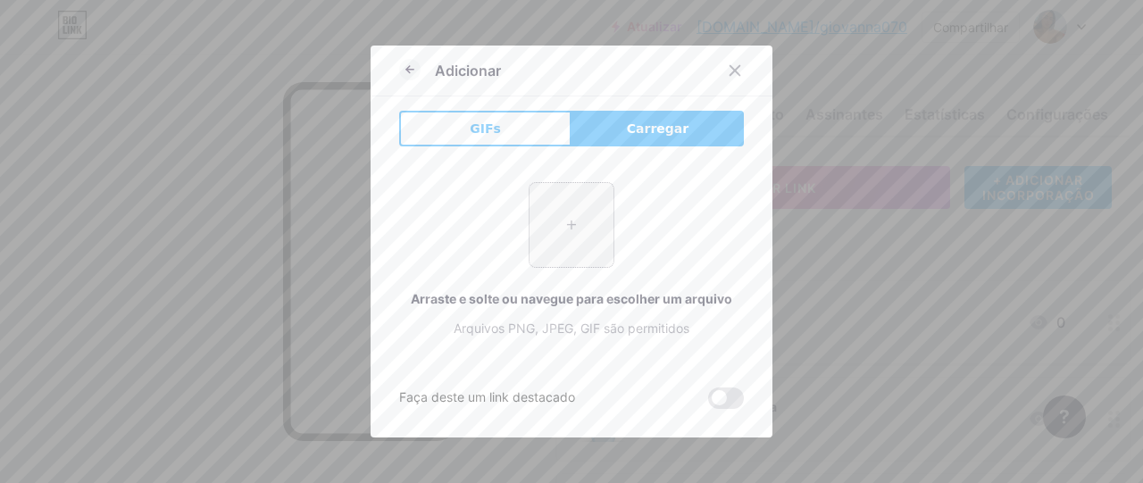
click at [560, 196] on input "file" at bounding box center [572, 225] width 84 height 84
type input "C:\fakepath\Cronograma Gold.webp"
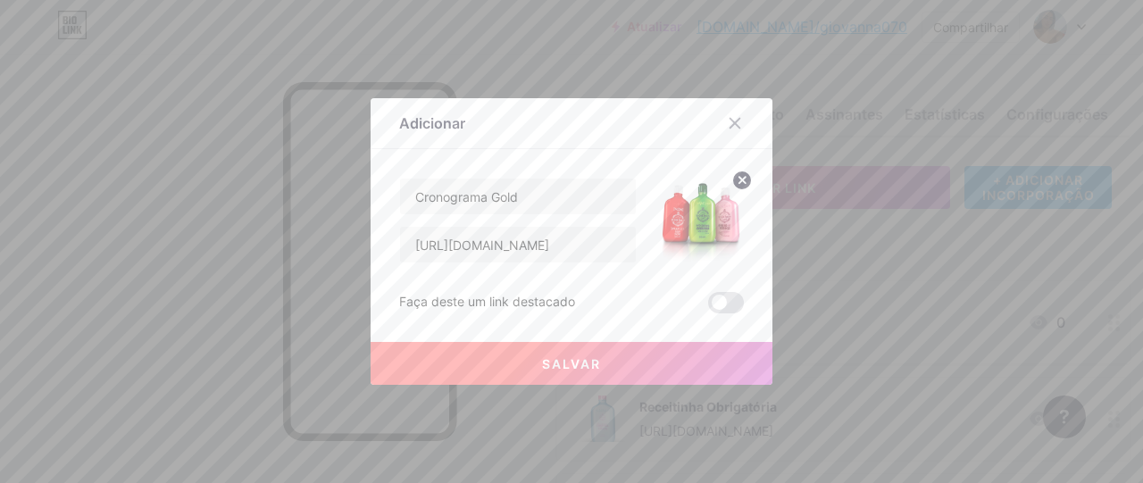
click at [573, 356] on font "Salvar" at bounding box center [571, 363] width 59 height 15
